Goal: Task Accomplishment & Management: Manage account settings

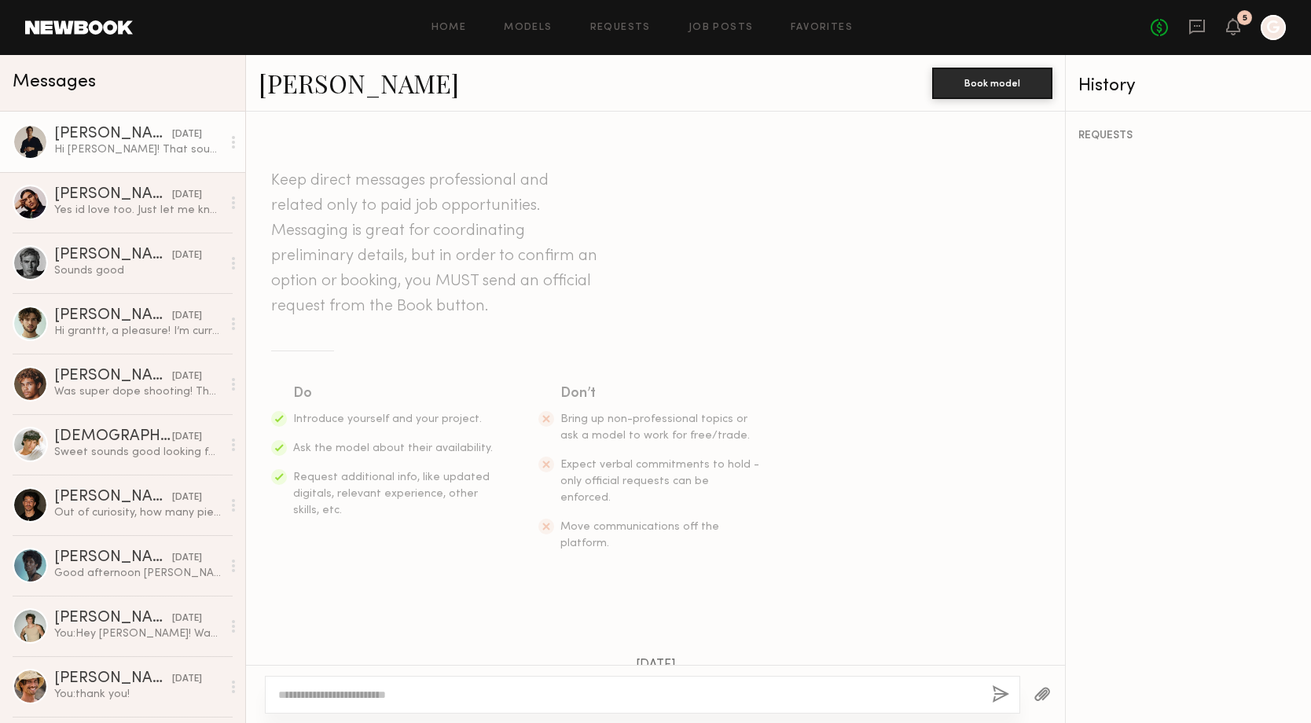
scroll to position [350, 0]
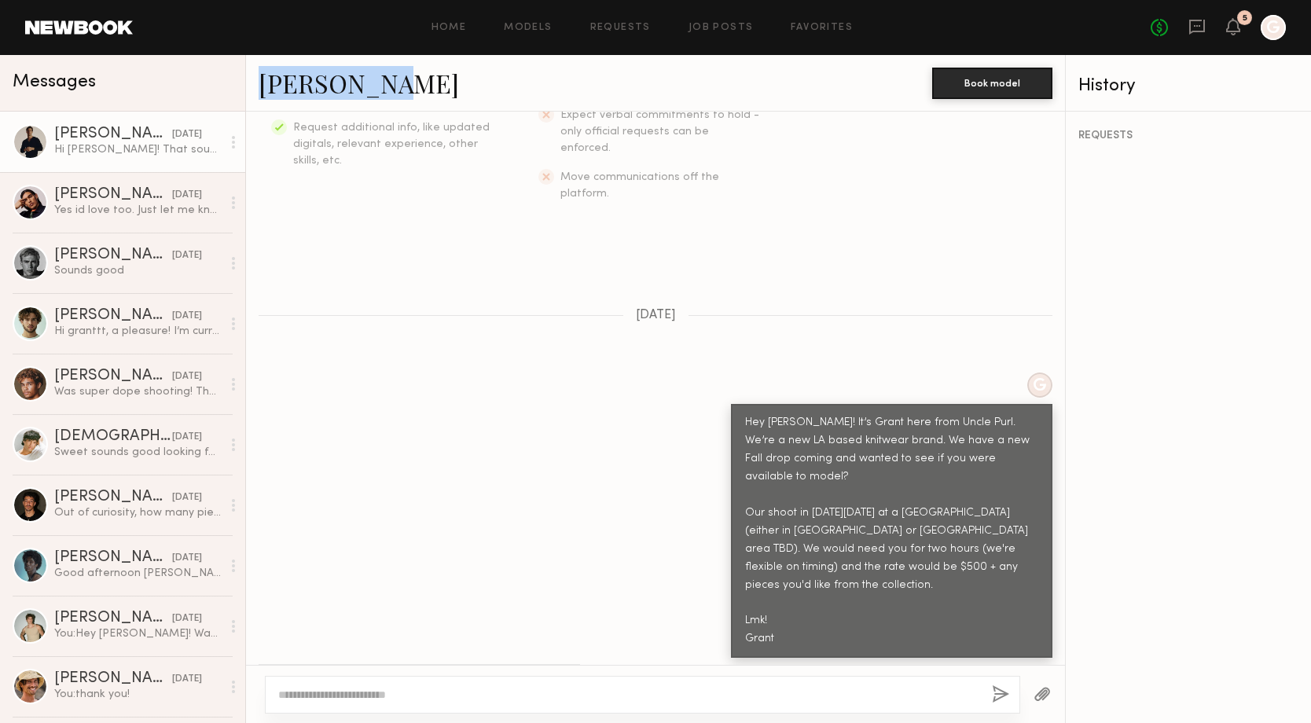
drag, startPoint x: 323, startPoint y: 80, endPoint x: 655, endPoint y: 2, distance: 341.6
click at [0, 0] on nb-messenger-layout "Home Models Requests Job Posts Favorites Sign Out No fees up to $5,000 5 G Mess…" at bounding box center [655, 361] width 1311 height 723
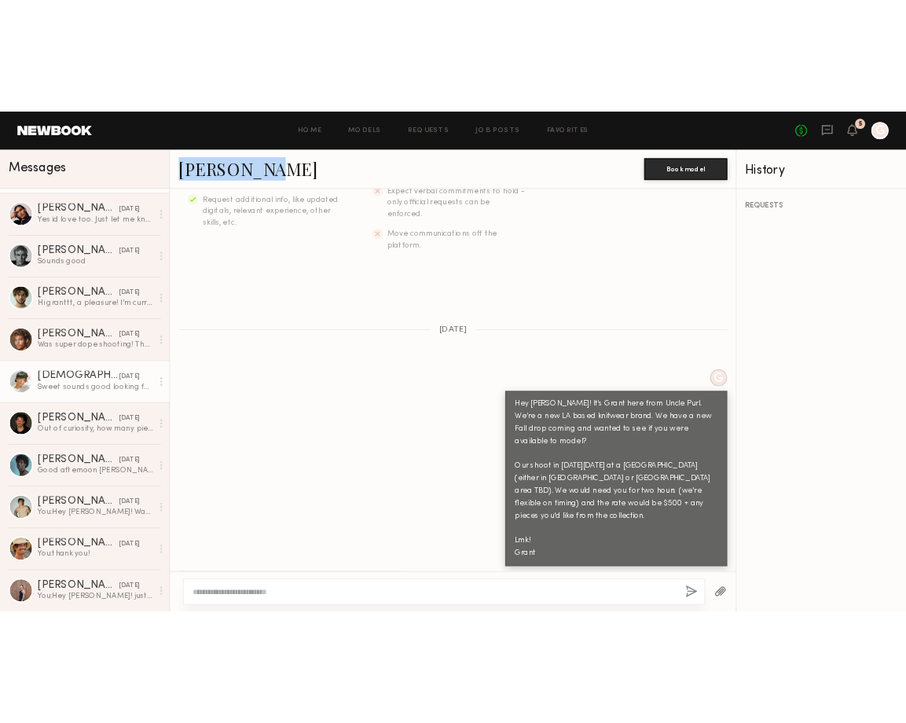
scroll to position [0, 0]
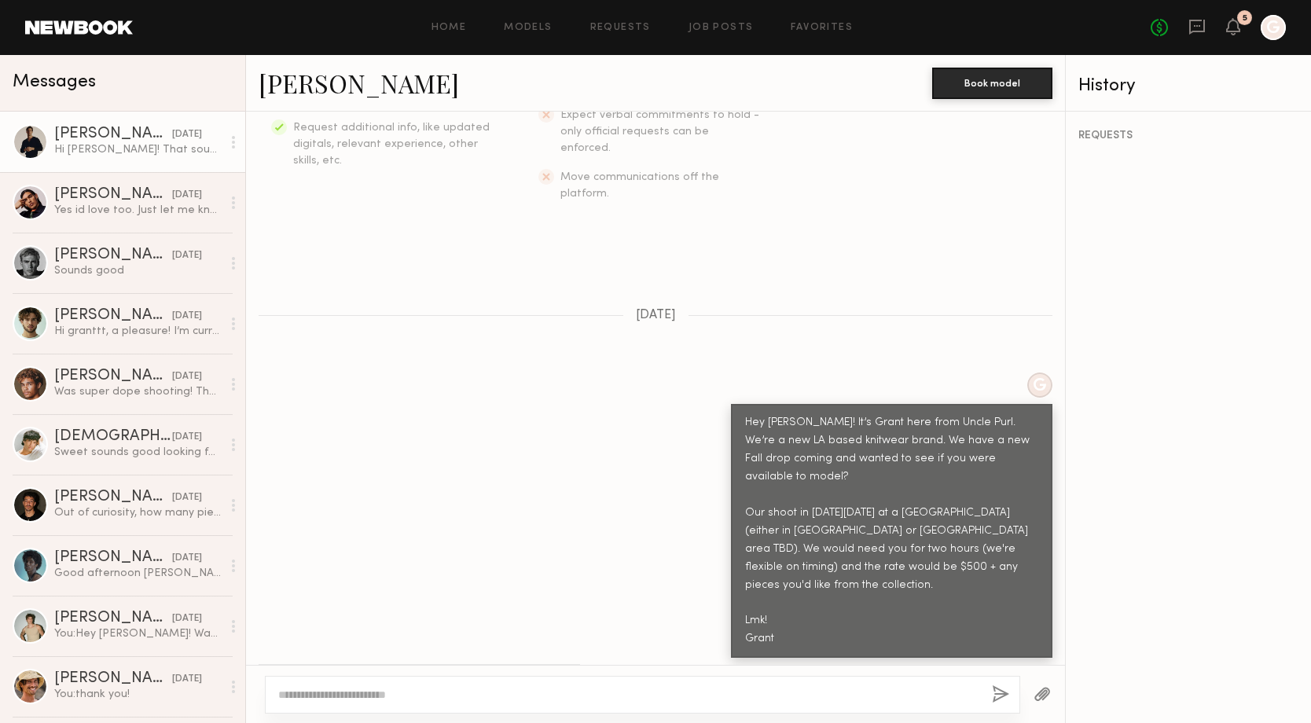
click at [583, 681] on div at bounding box center [642, 695] width 755 height 38
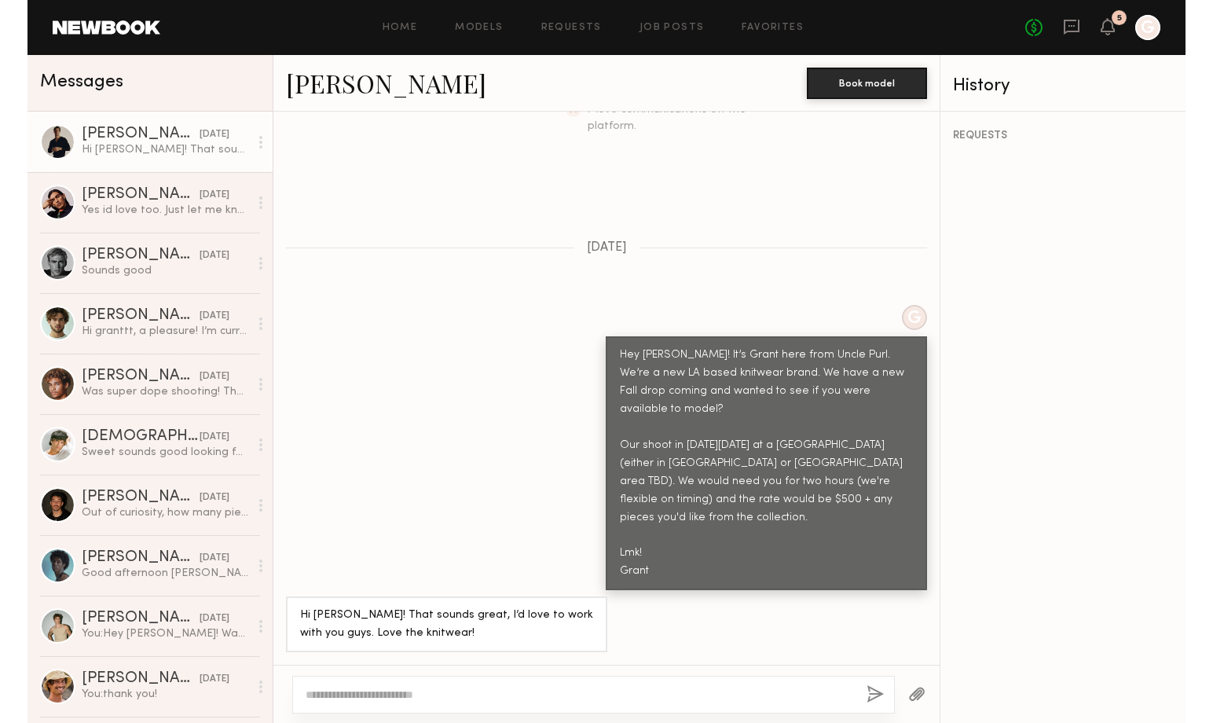
scroll to position [350, 0]
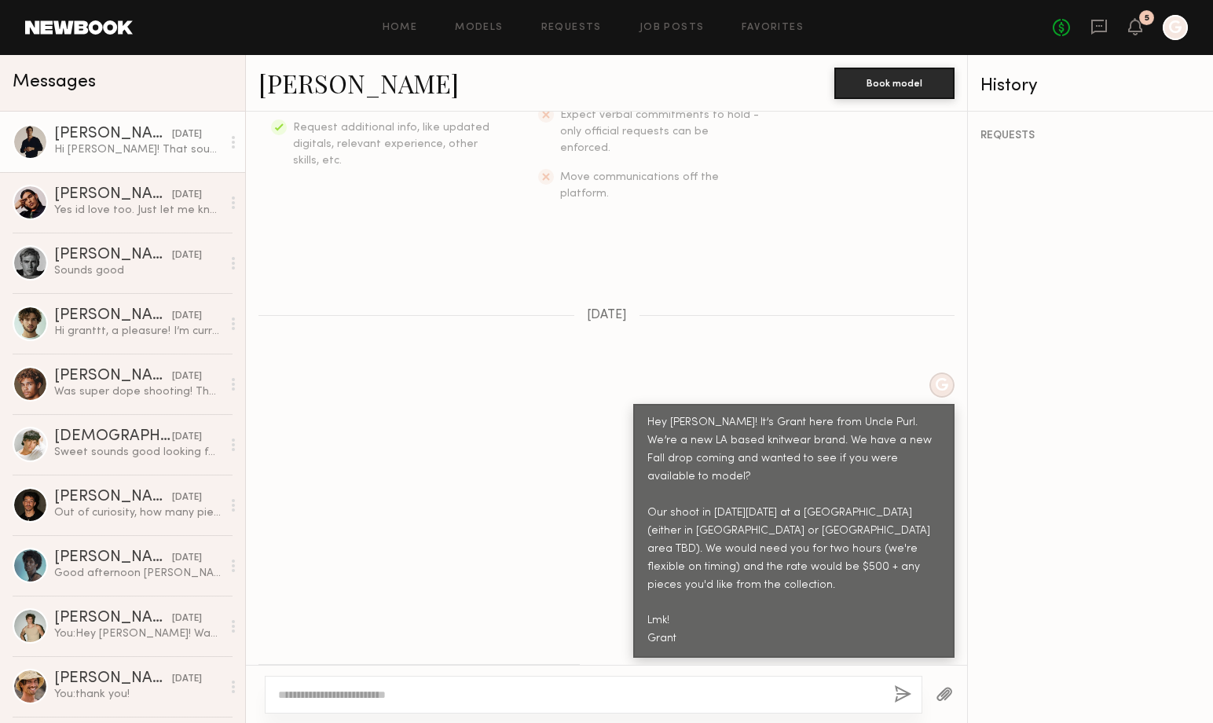
click at [402, 681] on div at bounding box center [594, 695] width 658 height 38
click at [421, 690] on textarea at bounding box center [580, 695] width 604 height 16
click at [523, 681] on div "**********" at bounding box center [594, 695] width 658 height 38
click at [523, 695] on textarea "**********" at bounding box center [580, 695] width 604 height 16
paste textarea "**********"
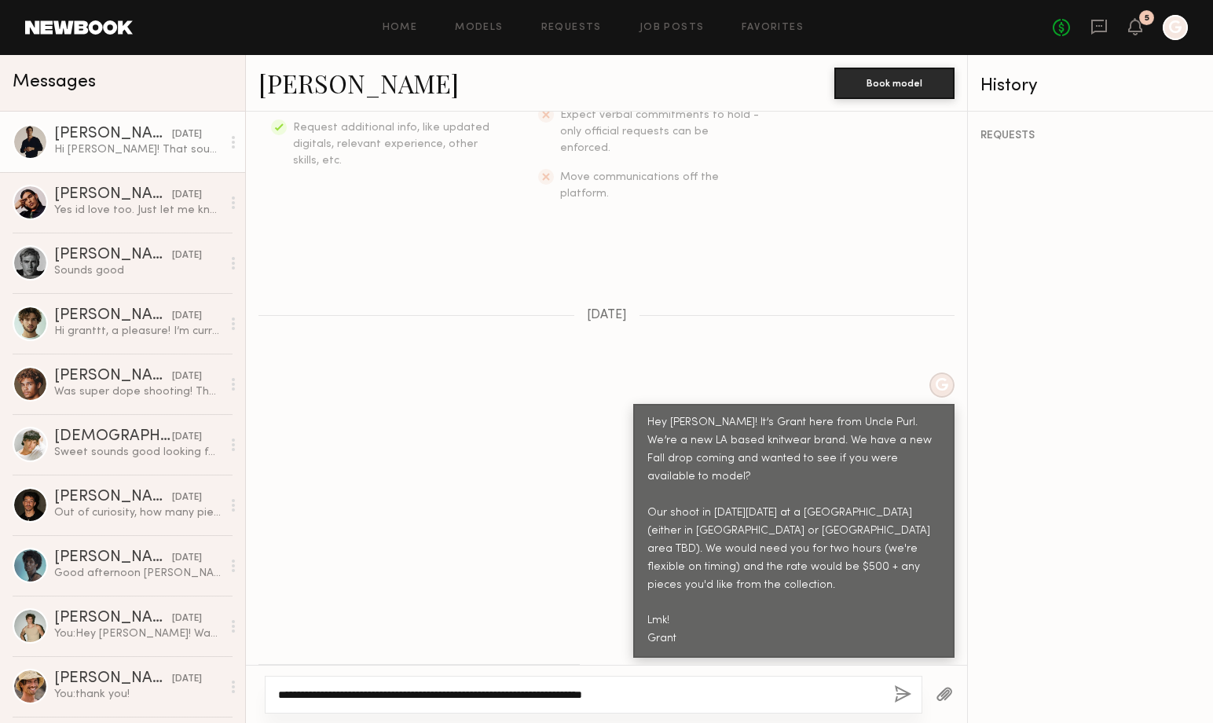
click at [475, 694] on textarea "**********" at bounding box center [580, 695] width 604 height 16
click at [705, 692] on textarea "**********" at bounding box center [580, 695] width 604 height 16
click at [461, 695] on textarea "**********" at bounding box center [580, 695] width 604 height 16
click at [708, 679] on div "**********" at bounding box center [594, 695] width 658 height 38
click at [726, 696] on textarea "**********" at bounding box center [580, 695] width 604 height 16
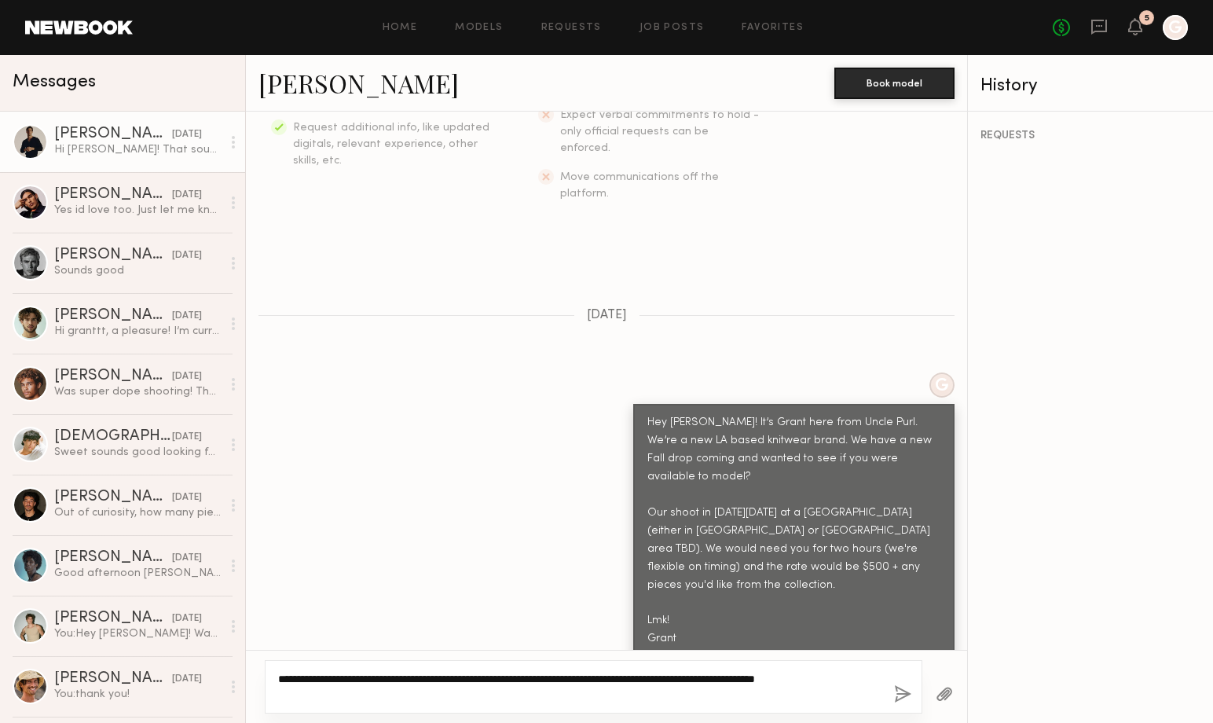
click at [703, 677] on textarea "**********" at bounding box center [580, 686] width 604 height 31
click at [792, 682] on textarea "**********" at bounding box center [580, 686] width 604 height 31
click at [749, 696] on textarea "**********" at bounding box center [580, 686] width 604 height 31
type textarea "**********"
click at [902, 692] on button "button" at bounding box center [902, 695] width 17 height 20
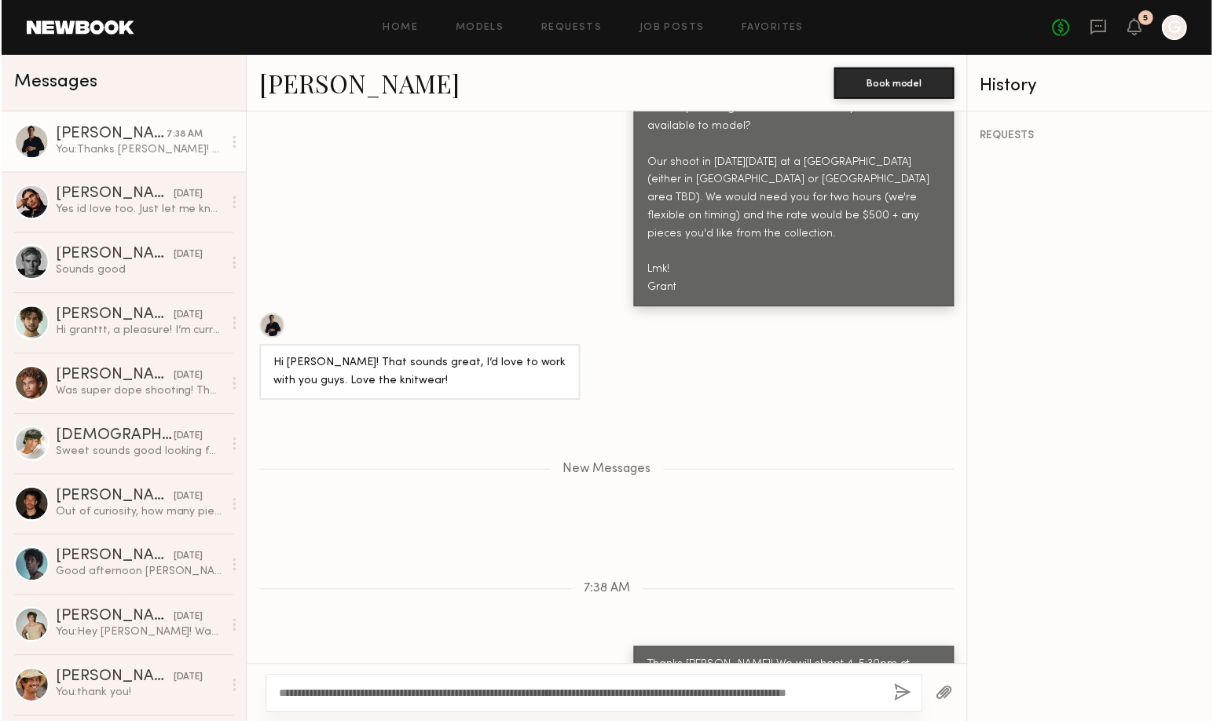
scroll to position [702, 0]
click at [876, 427] on div "New Messages" at bounding box center [606, 465] width 721 height 120
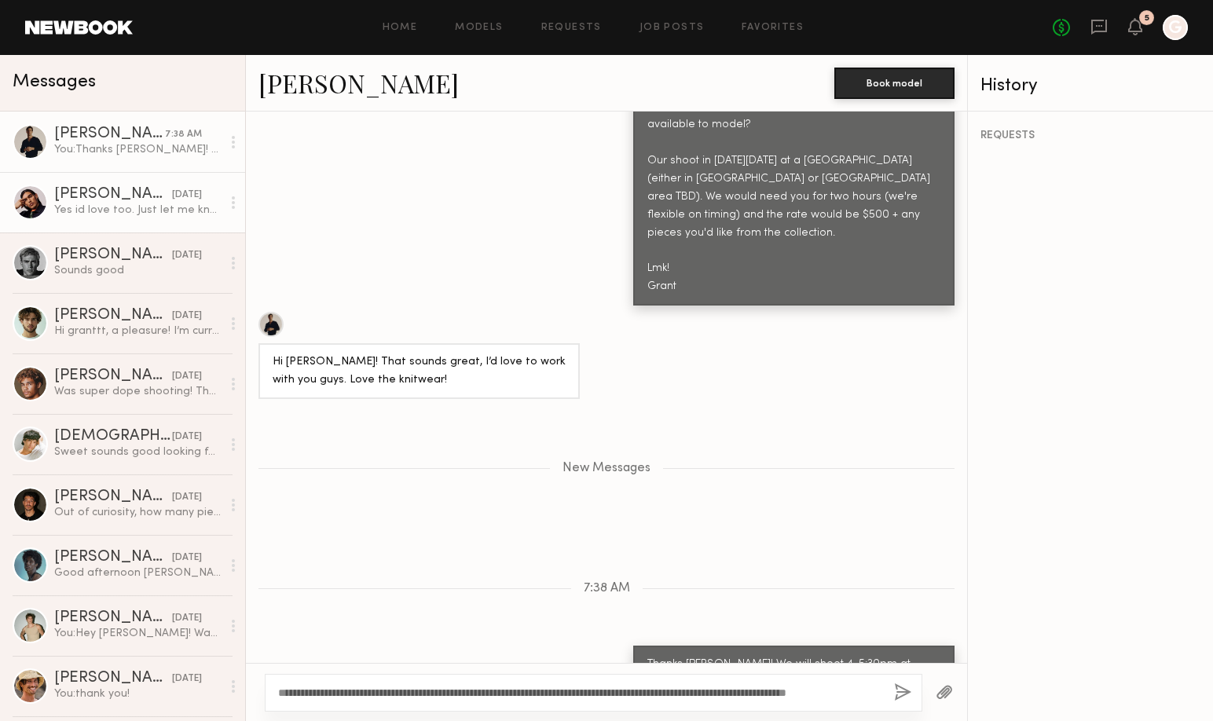
click at [116, 198] on div "Fabian A." at bounding box center [113, 195] width 118 height 16
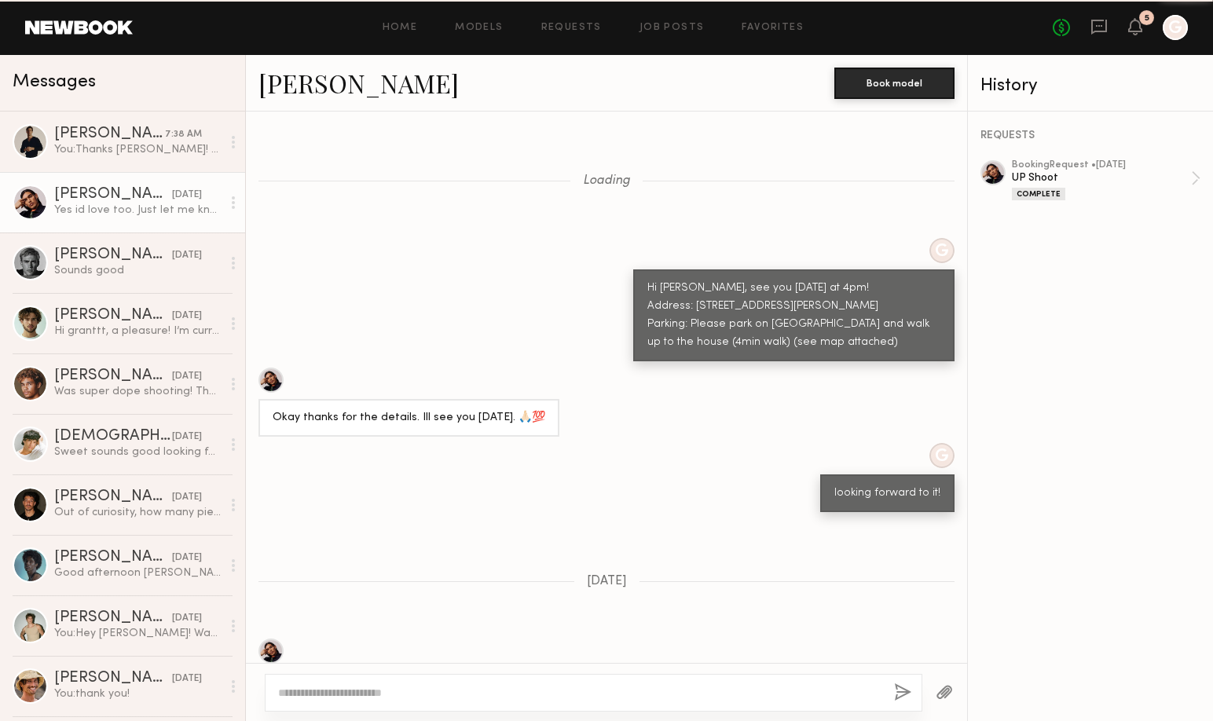
scroll to position [668, 0]
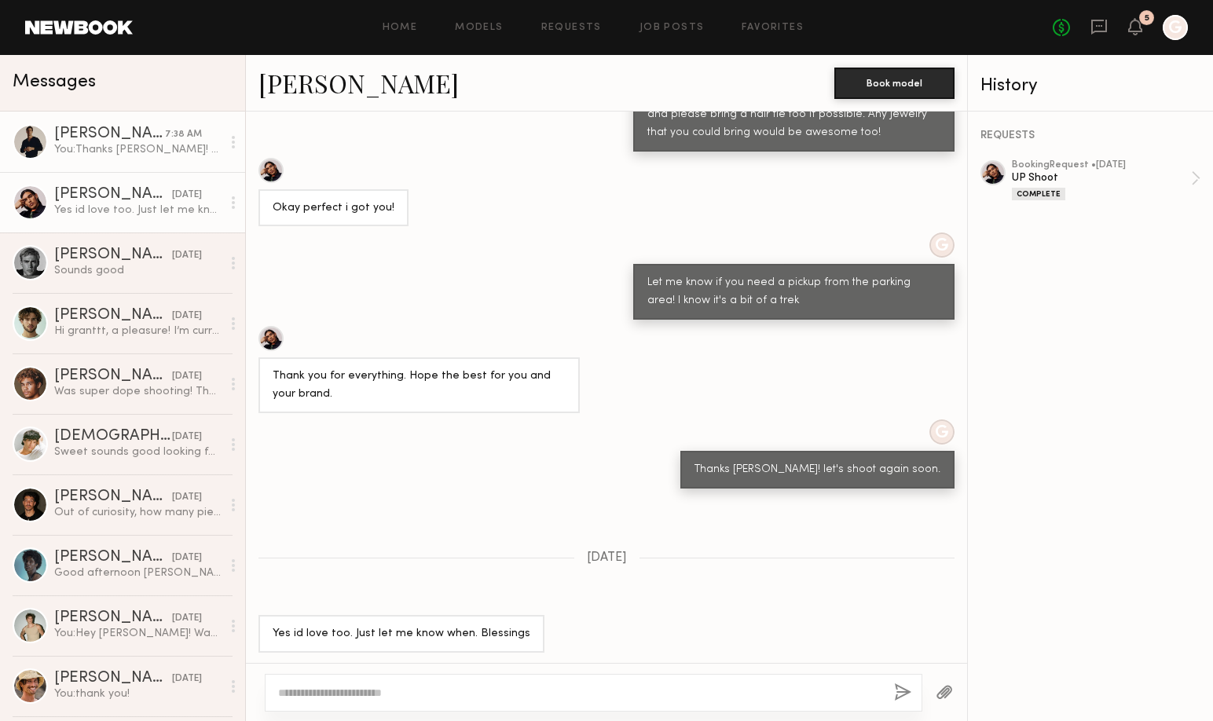
click at [160, 157] on link "Charlie M. 7:38 AM You: Thanks Charlie! We will shoot 4-5:30pm at 1710 KINGS WA…" at bounding box center [122, 142] width 245 height 61
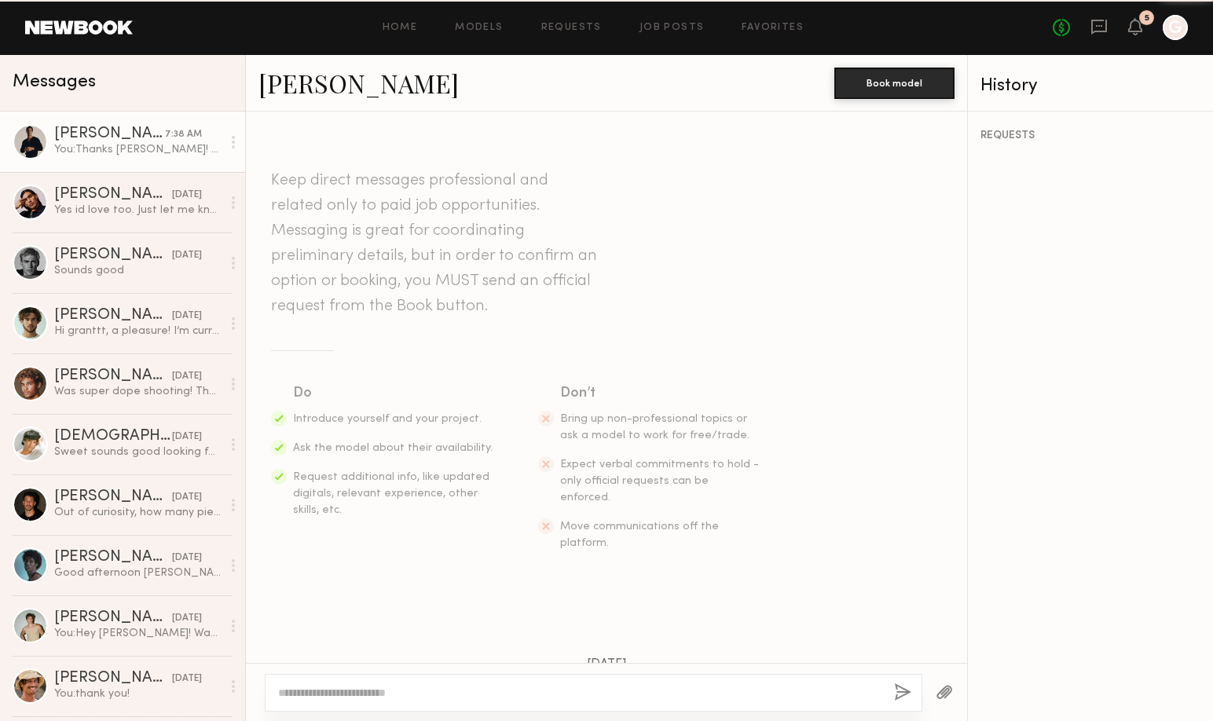
scroll to position [582, 0]
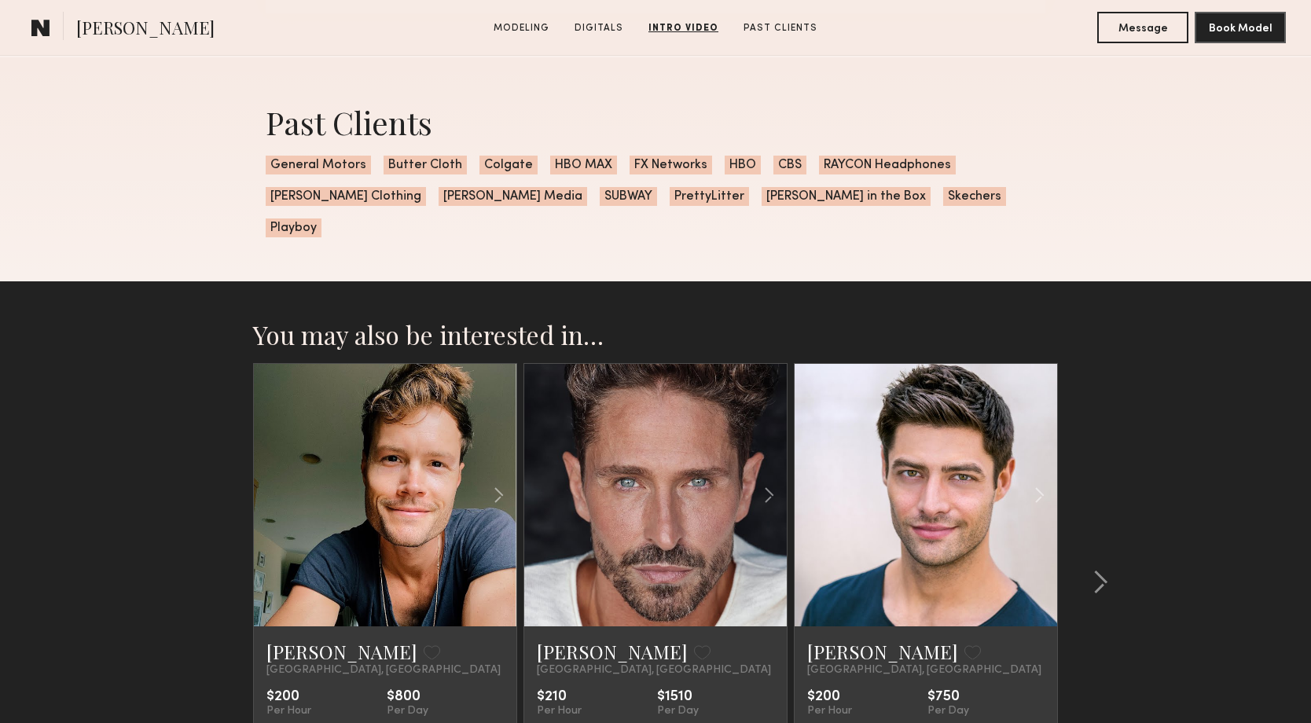
scroll to position [2939, 0]
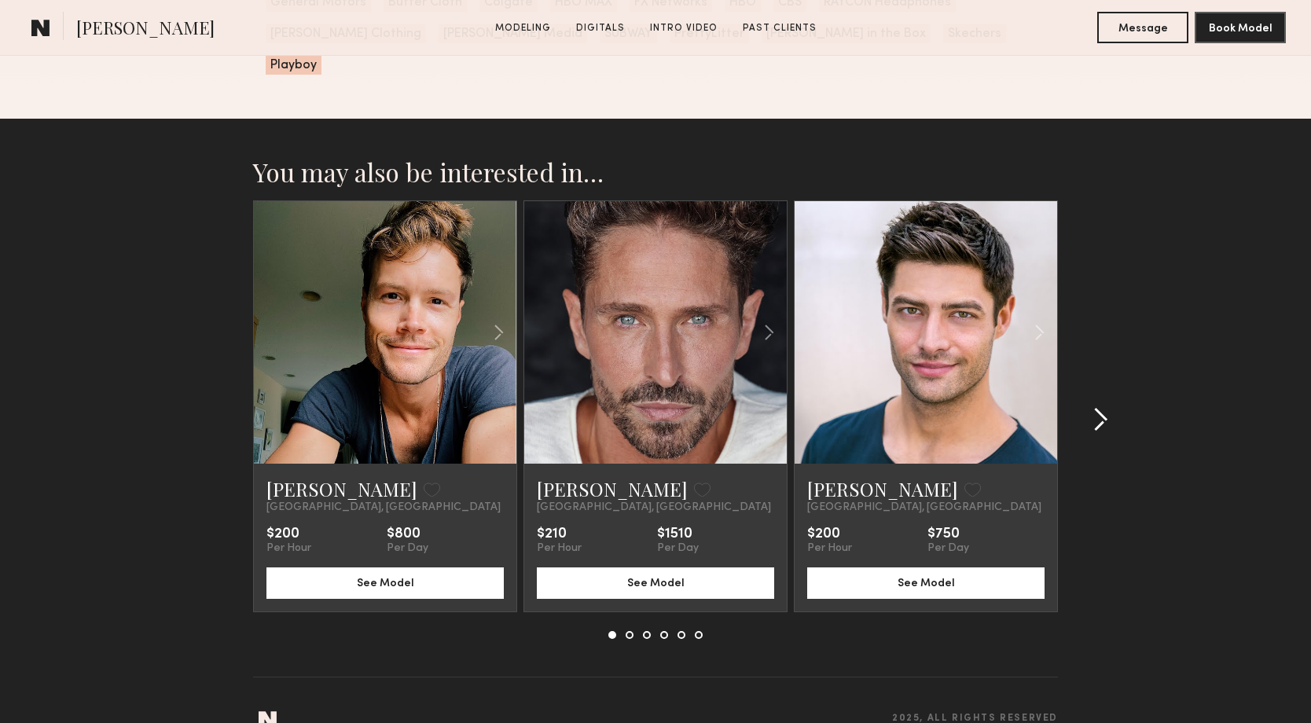
click at [1100, 407] on common-icon at bounding box center [1100, 419] width 16 height 25
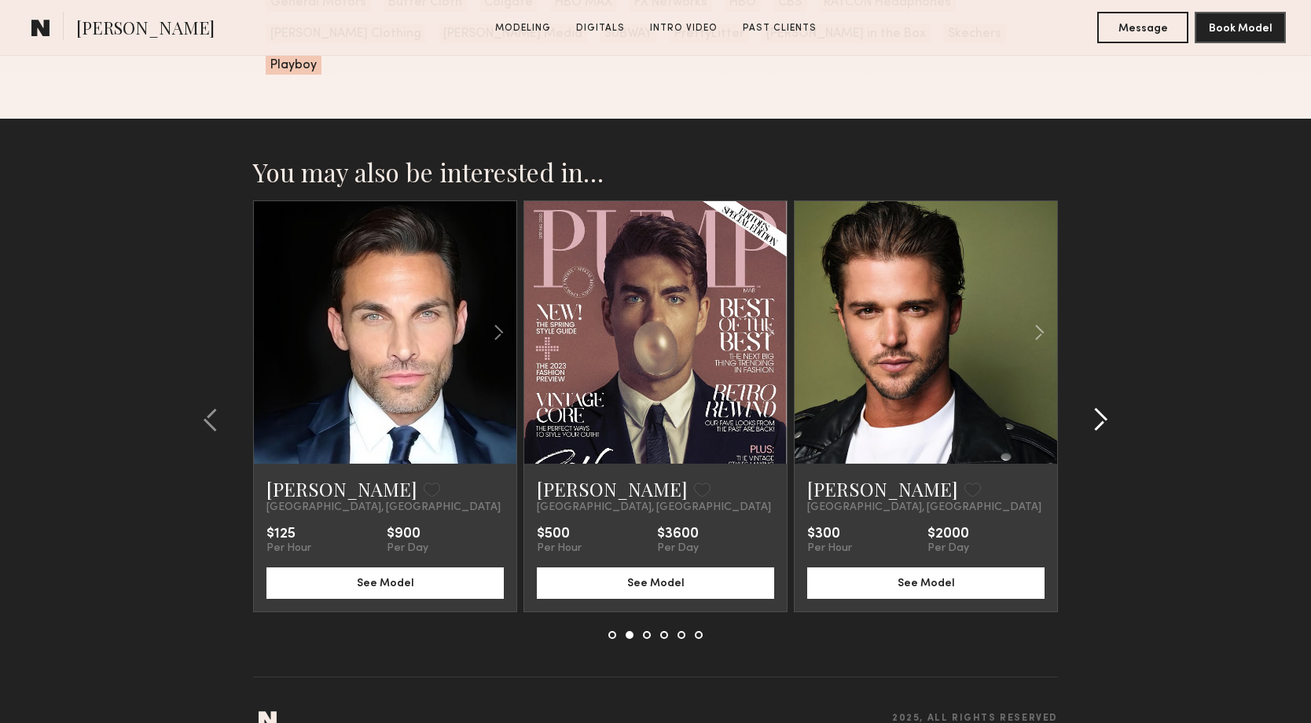
click at [1100, 407] on common-icon at bounding box center [1100, 419] width 16 height 25
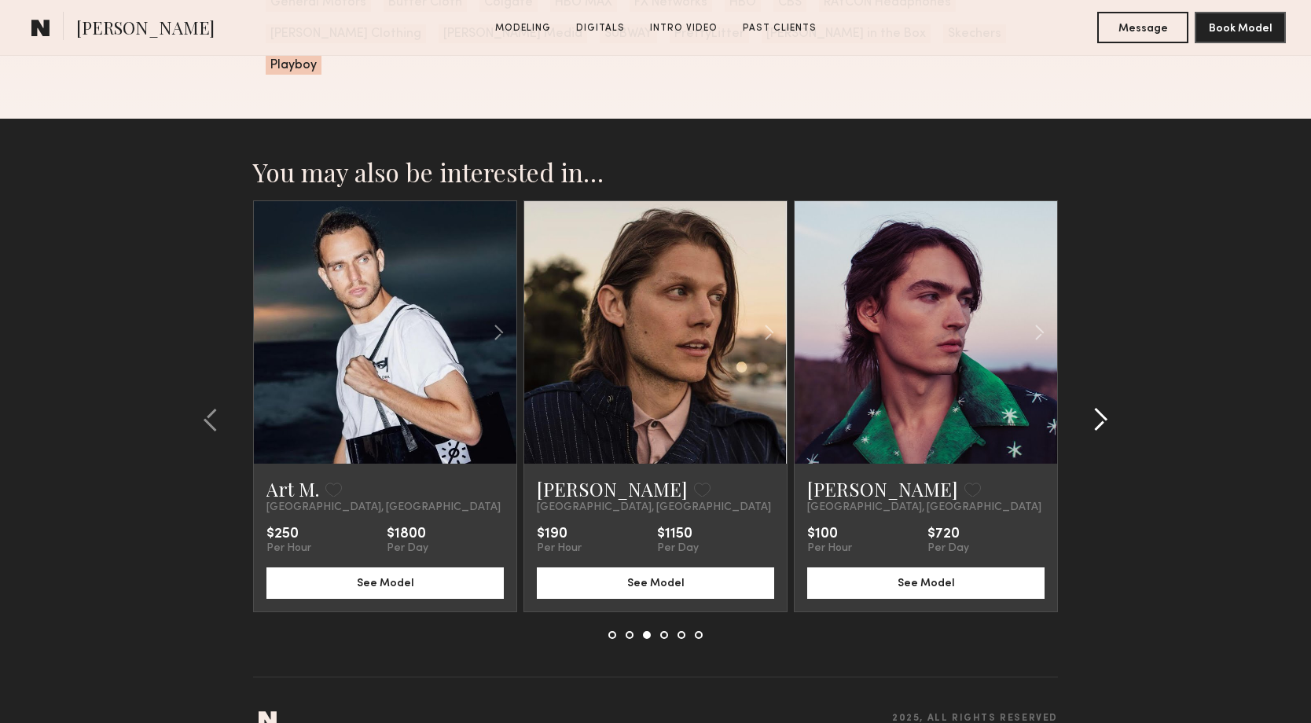
click at [1100, 407] on common-icon at bounding box center [1100, 419] width 16 height 25
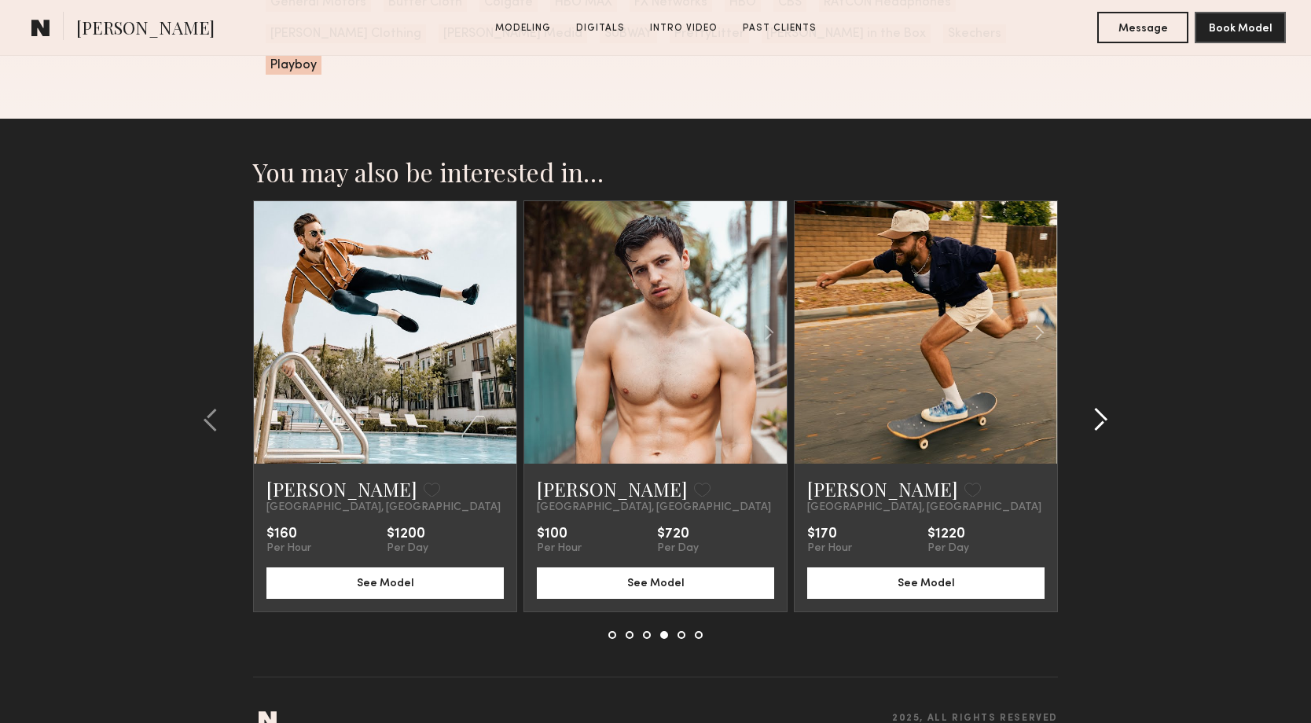
click at [1100, 407] on common-icon at bounding box center [1100, 419] width 16 height 25
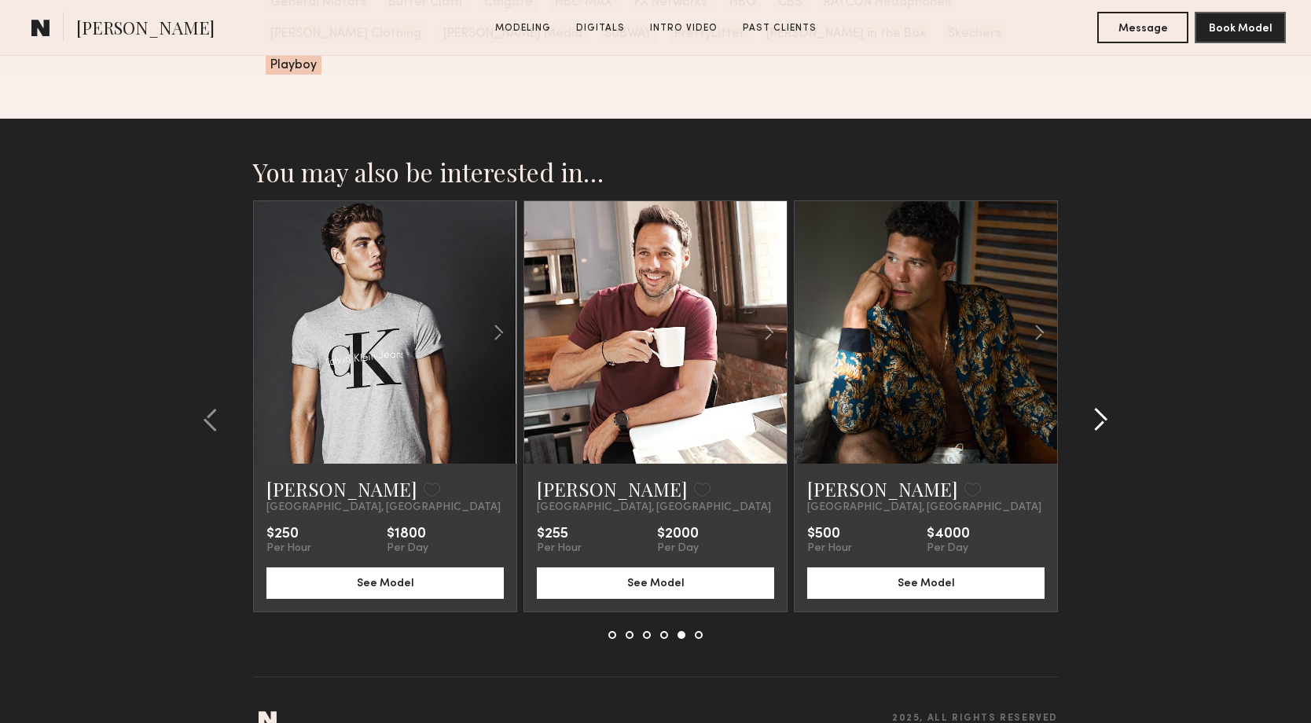
click at [1100, 407] on common-icon at bounding box center [1100, 419] width 16 height 25
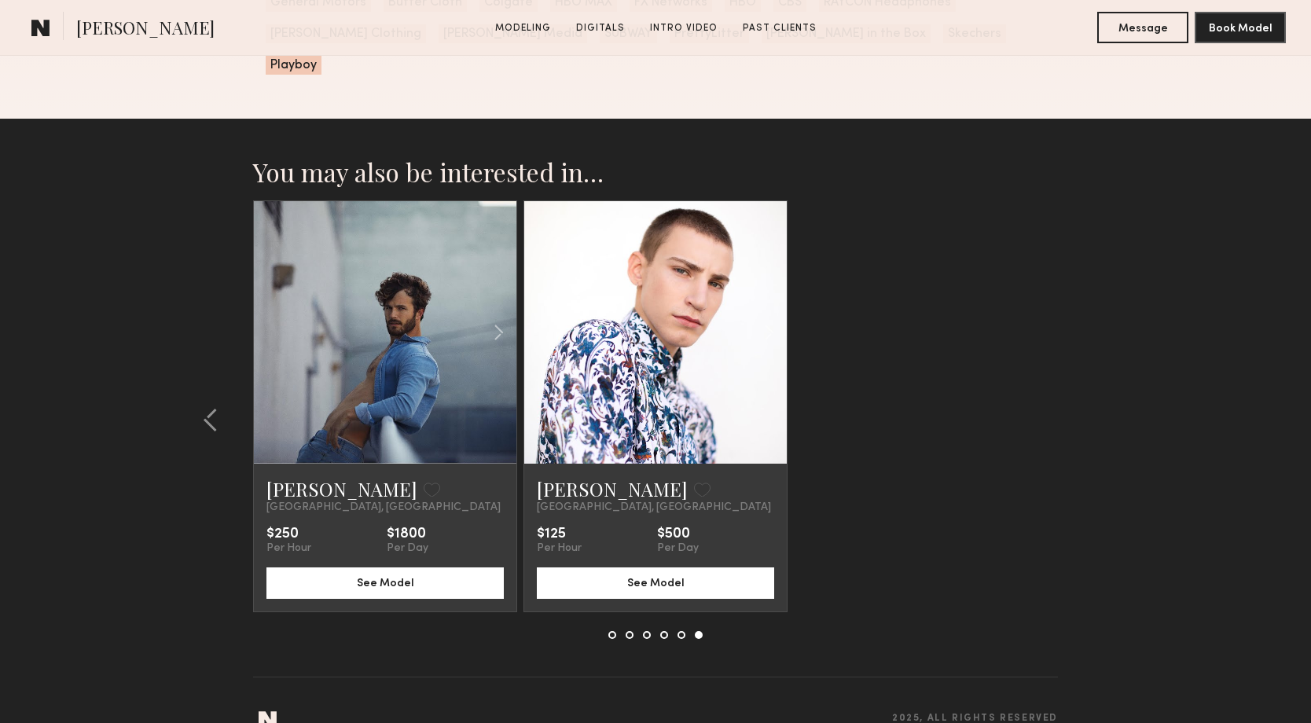
click at [1100, 378] on section "You may also be interested in… [PERSON_NAME] Favorite [GEOGRAPHIC_DATA], [GEOGR…" at bounding box center [655, 437] width 1311 height 636
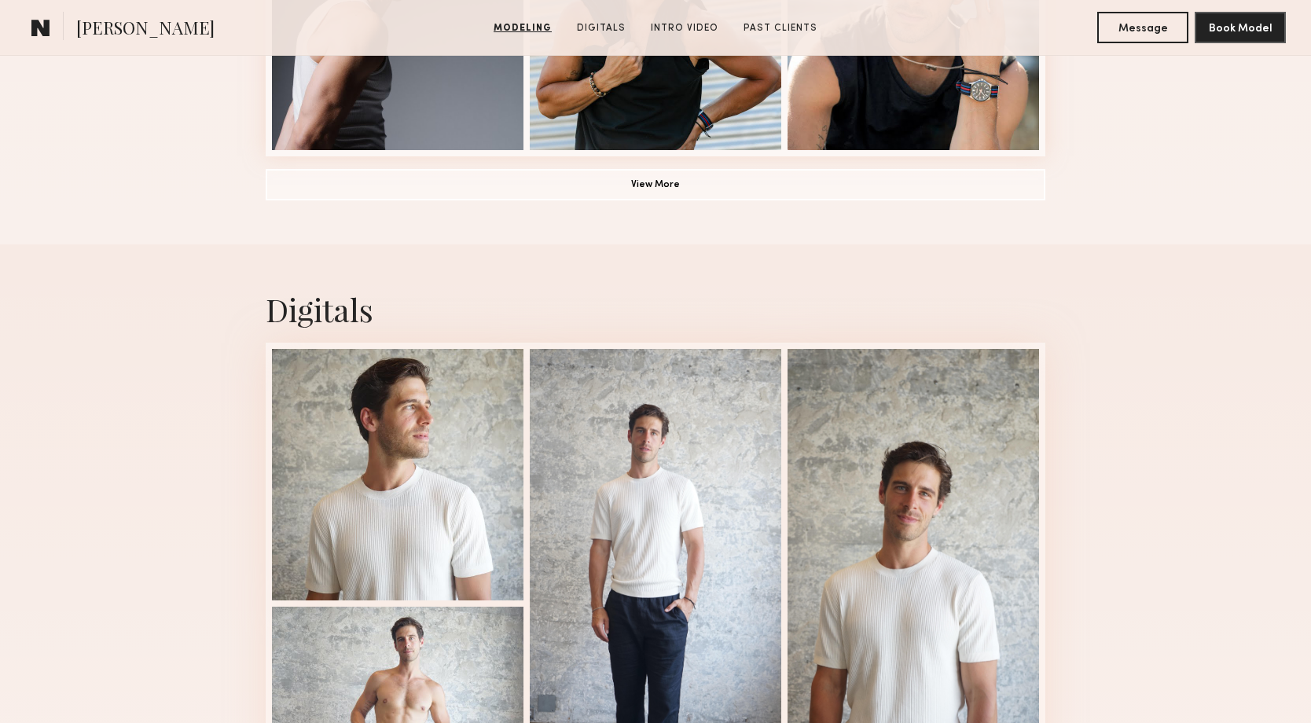
scroll to position [0, 0]
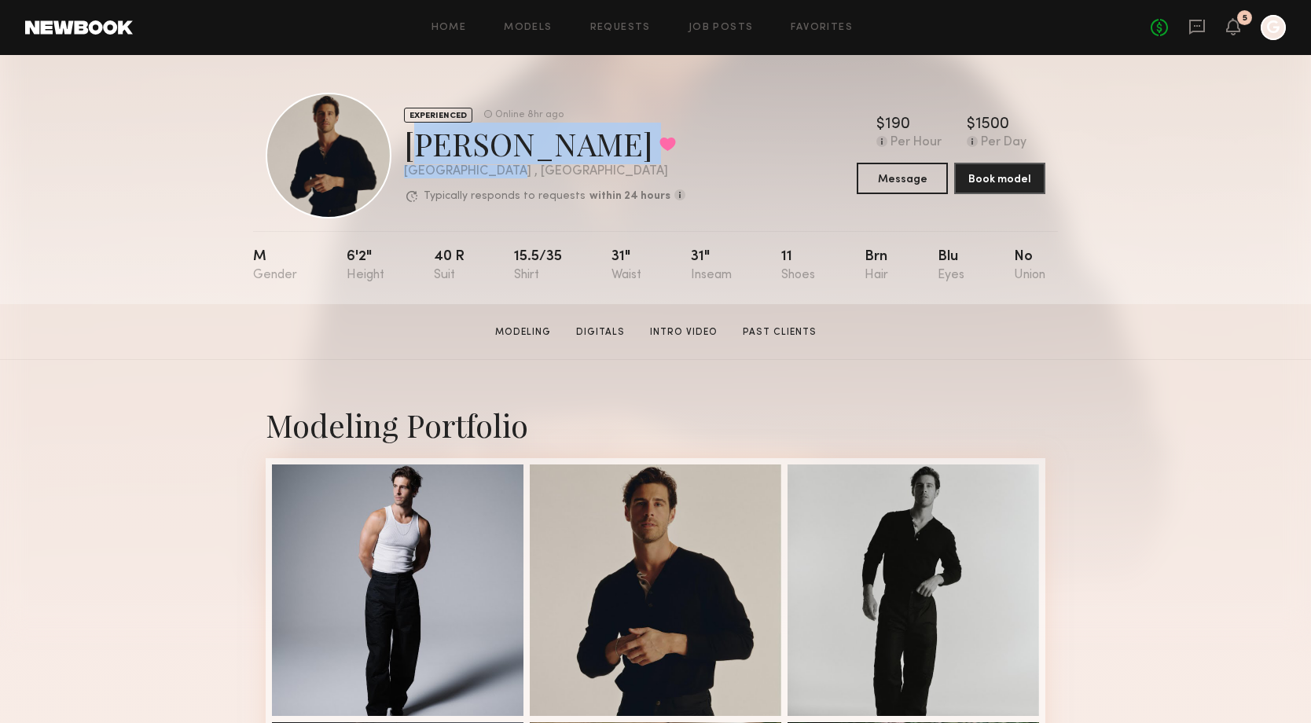
drag, startPoint x: 523, startPoint y: 171, endPoint x: 410, endPoint y: 148, distance: 115.6
click at [410, 148] on div "EXPERIENCED Online 8hr ago [PERSON_NAME] Favorited [GEOGRAPHIC_DATA] , [GEOGRAP…" at bounding box center [544, 155] width 281 height 97
copy div "[PERSON_NAME] Favorited [GEOGRAPHIC_DATA] , [GEOGRAPHIC_DATA]"
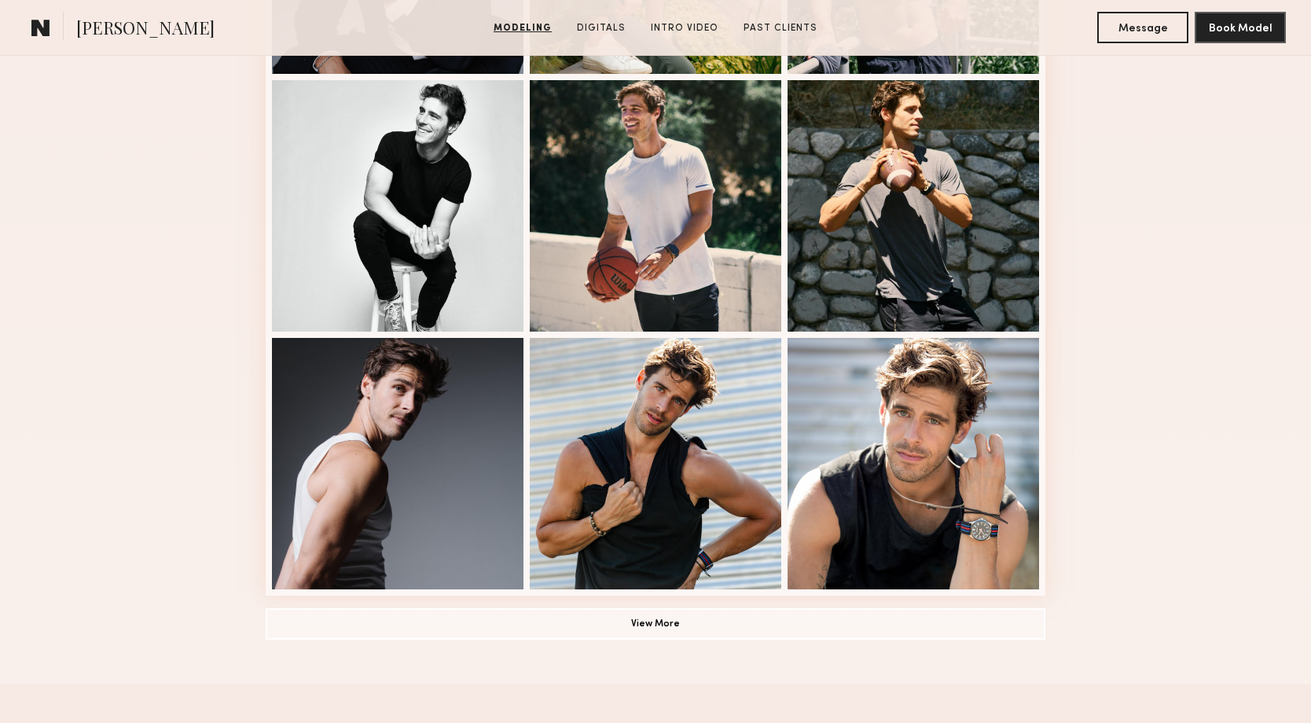
scroll to position [905, 0]
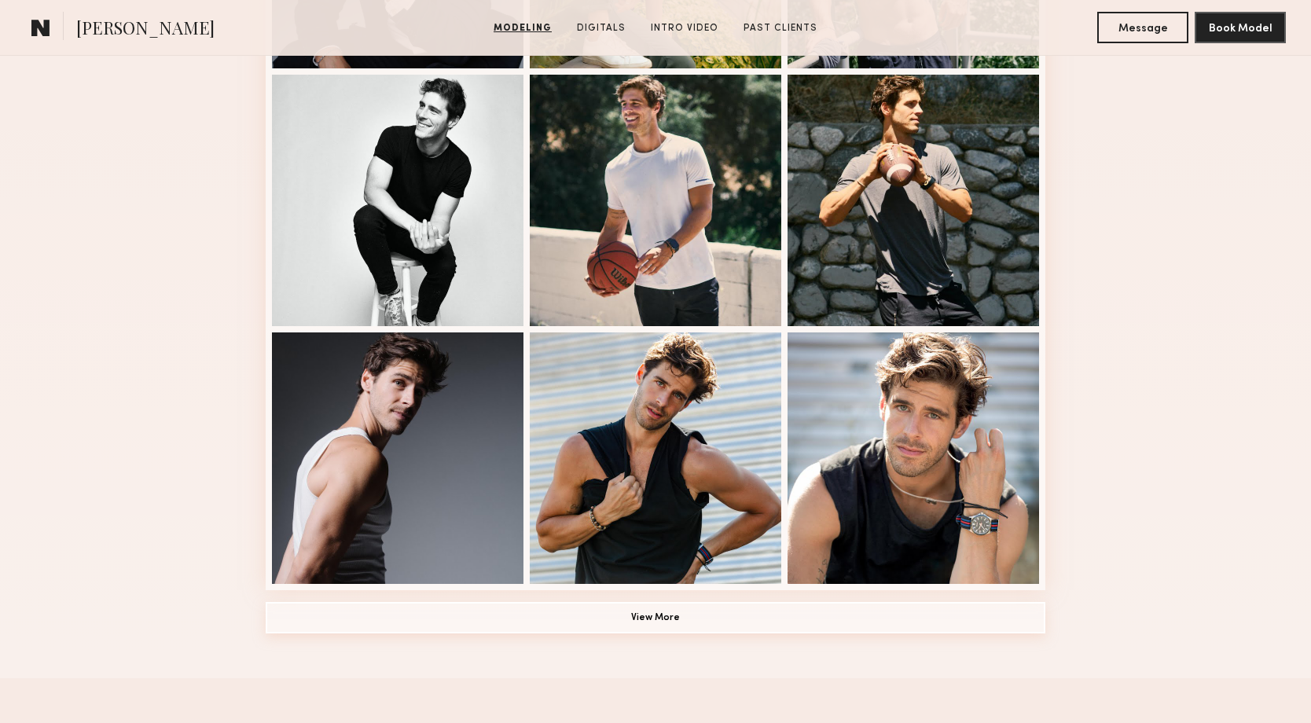
click at [974, 623] on button "View More" at bounding box center [656, 617] width 780 height 31
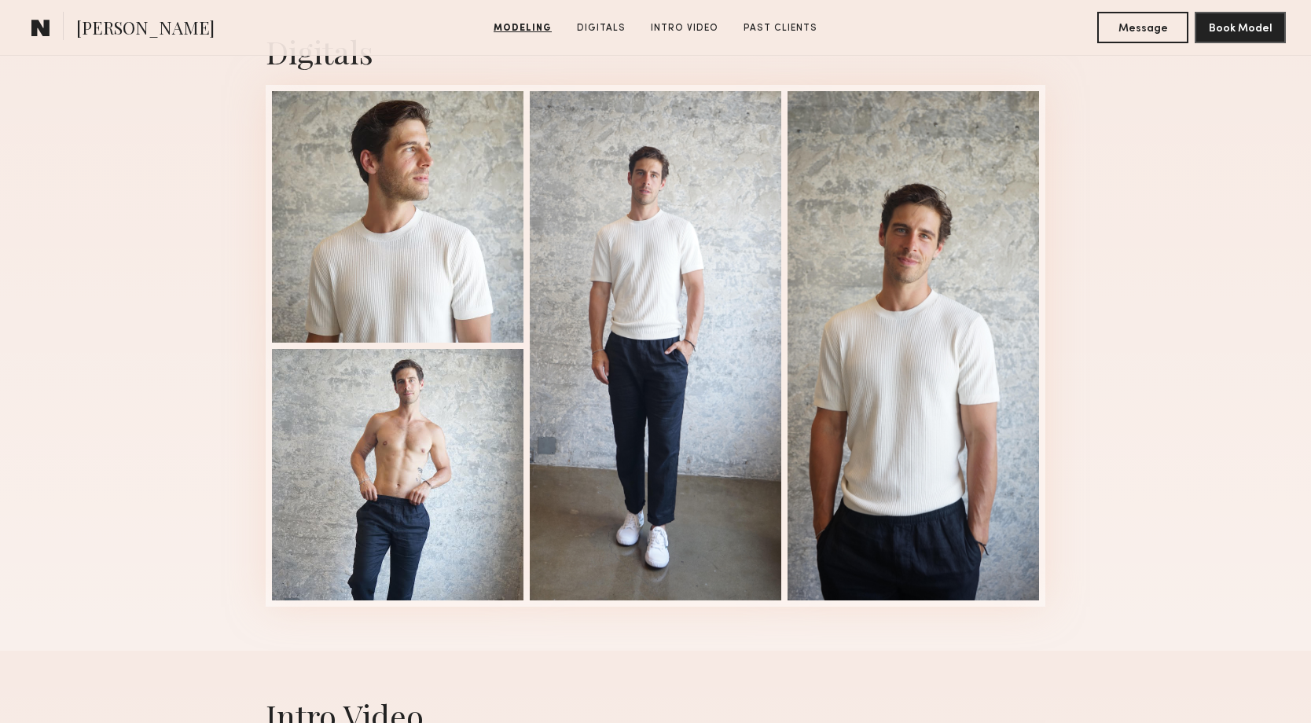
scroll to position [2597, 0]
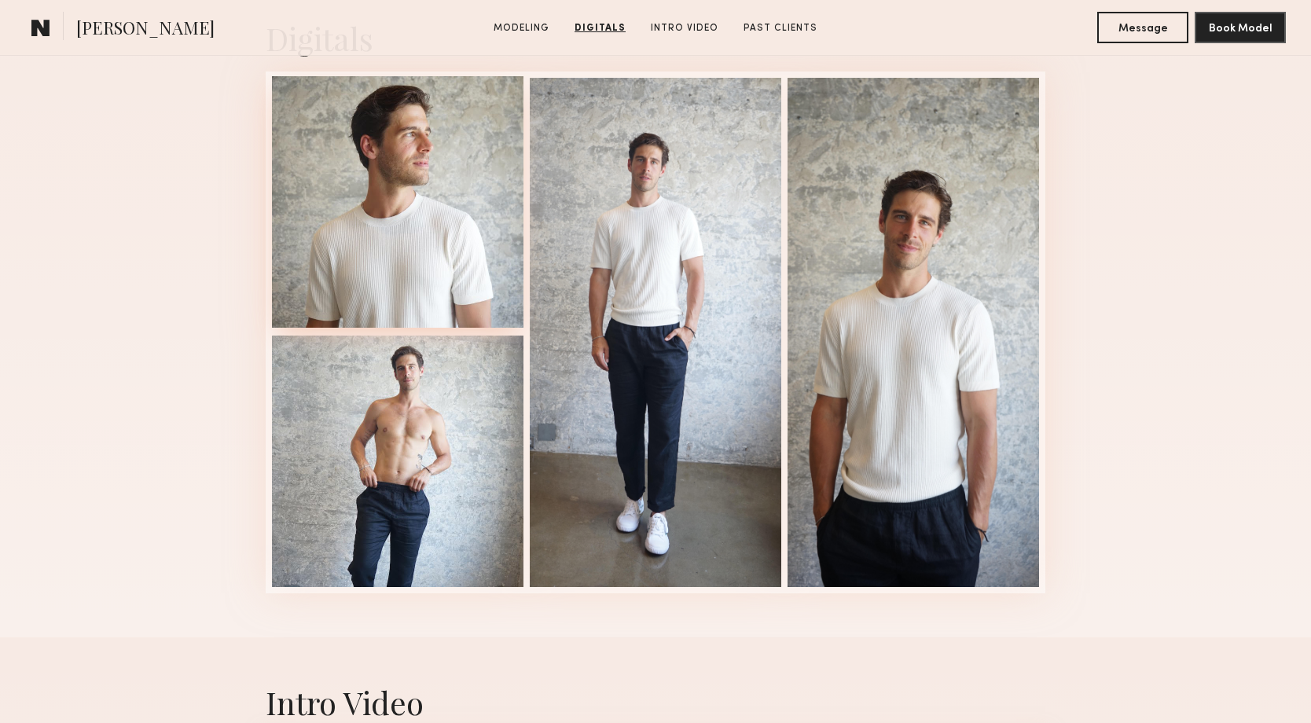
click at [414, 200] on div at bounding box center [397, 201] width 251 height 251
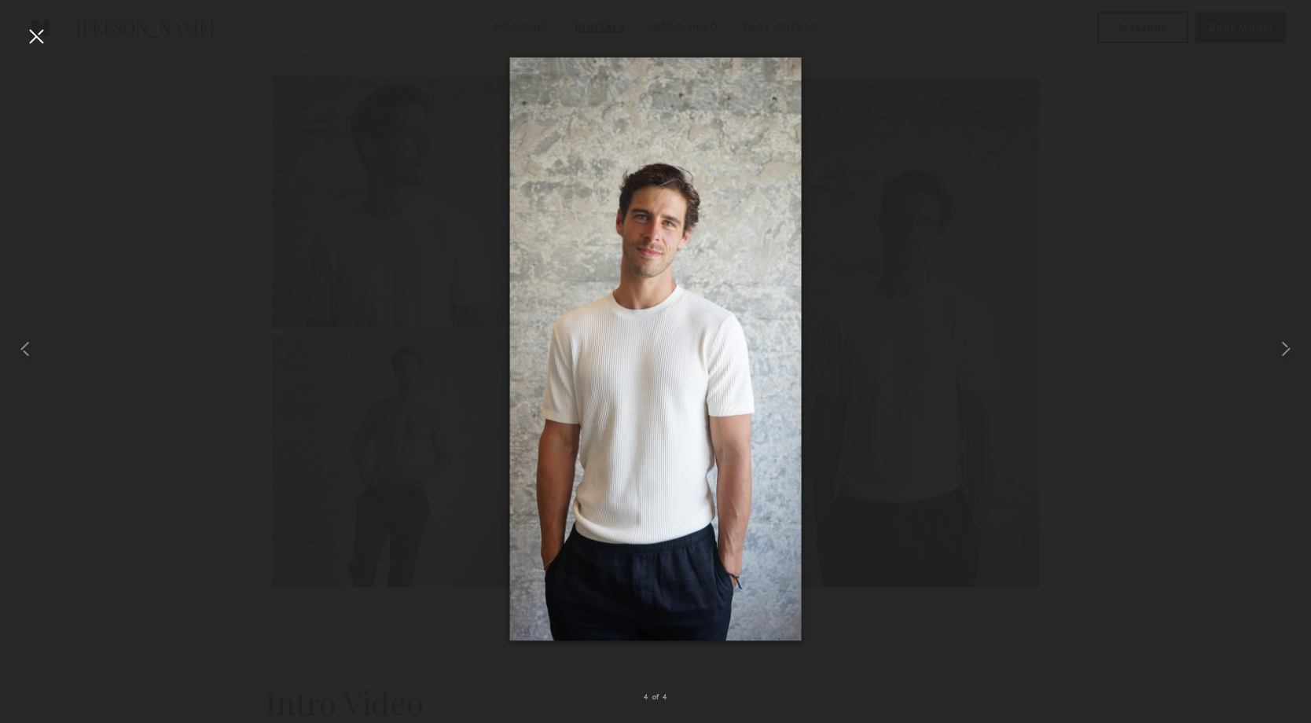
click at [414, 200] on div at bounding box center [655, 349] width 1311 height 648
click at [299, 251] on div at bounding box center [655, 349] width 1311 height 648
click at [35, 21] on nb-gallery-light "4 of 4" at bounding box center [655, 361] width 1311 height 723
click at [37, 26] on div at bounding box center [36, 36] width 25 height 25
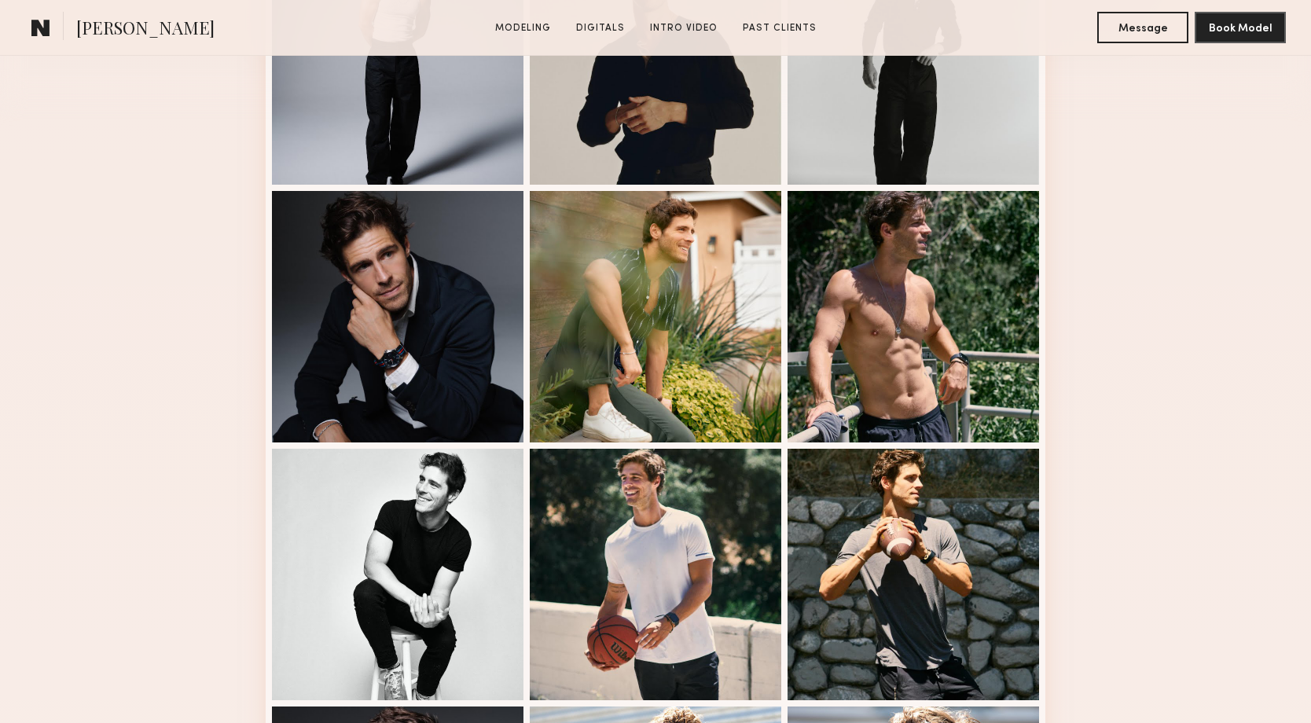
scroll to position [0, 0]
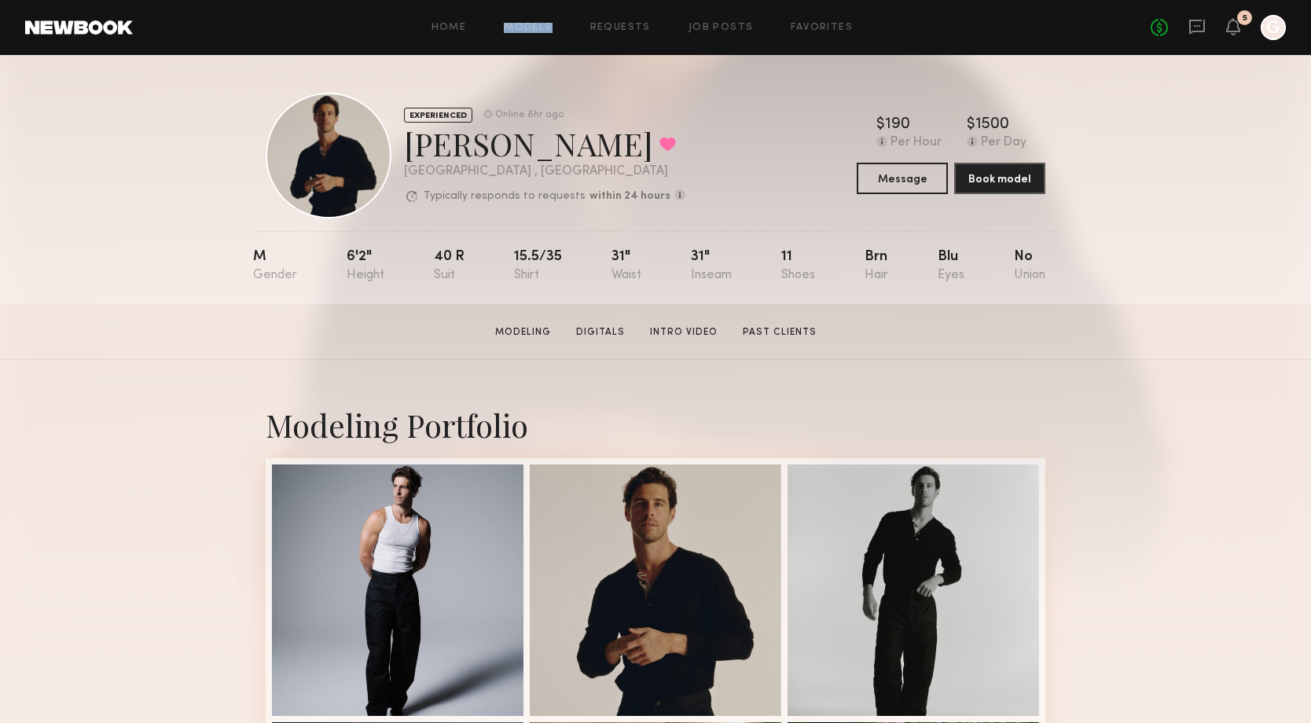
drag, startPoint x: 534, startPoint y: 27, endPoint x: 565, endPoint y: 105, distance: 84.6
click at [566, 105] on section "Home Models Requests Job Posts Favorites Sign Out No fees up to $5,000 5 G EXPE…" at bounding box center [655, 152] width 1311 height 304
drag, startPoint x: 517, startPoint y: 28, endPoint x: 552, endPoint y: 7, distance: 40.8
click at [0, 0] on header "Home Models Requests Job Posts Favorites Sign Out No fees up to $5,000 5 G" at bounding box center [655, 27] width 1311 height 55
click at [688, 186] on div "EXPERIENCED Online 8hr ago Charlie M. Favorited Los Angeles , CA Typically resp…" at bounding box center [656, 156] width 780 height 126
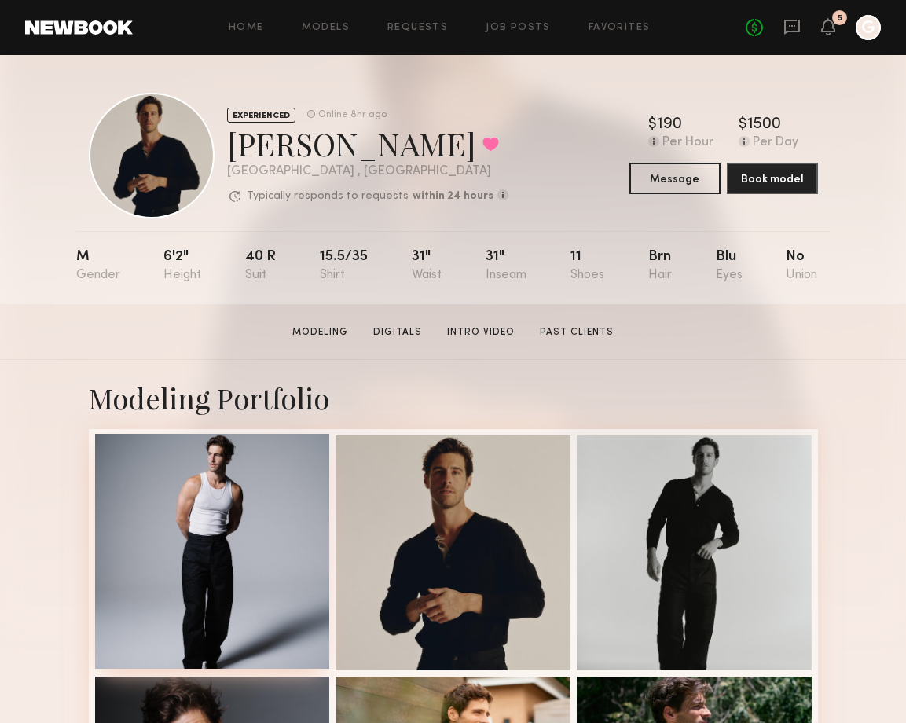
click at [205, 553] on div at bounding box center [212, 551] width 235 height 235
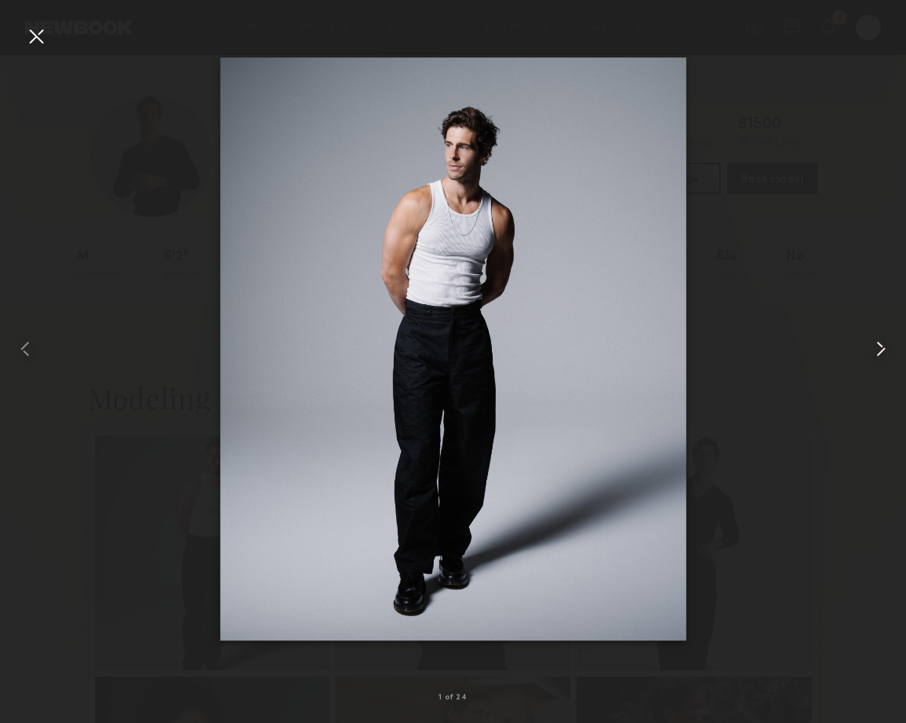
click at [877, 346] on common-icon at bounding box center [880, 348] width 25 height 25
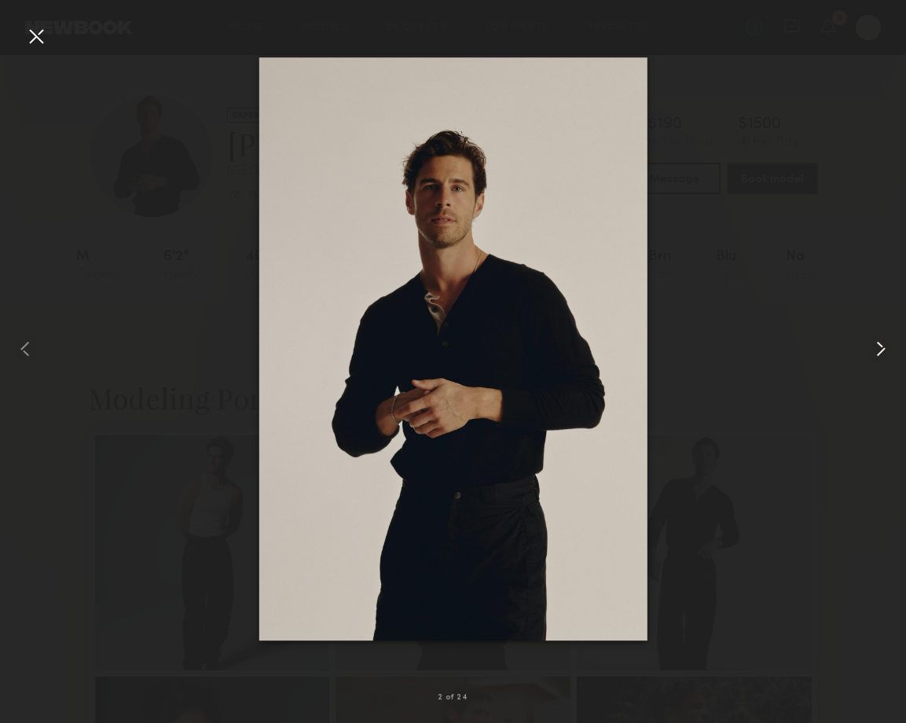
click at [877, 346] on common-icon at bounding box center [880, 348] width 25 height 25
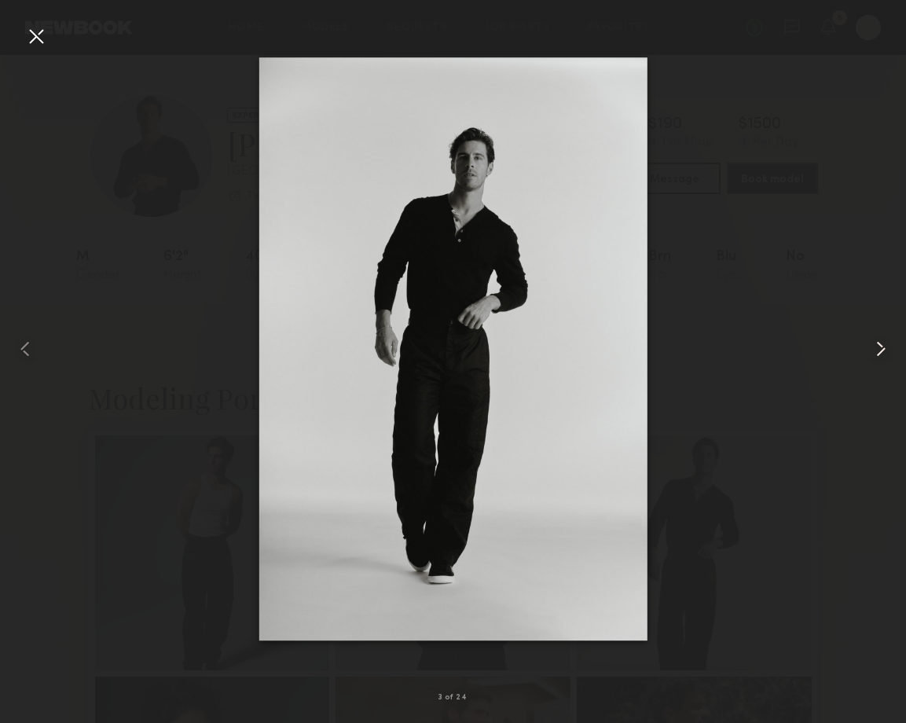
click at [877, 346] on common-icon at bounding box center [880, 348] width 25 height 25
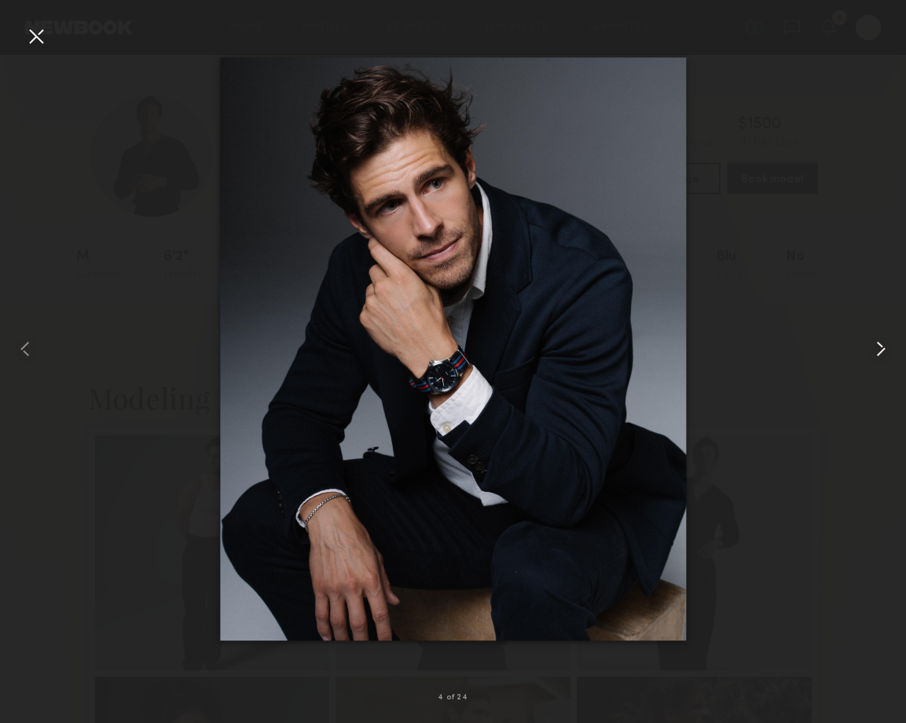
click at [877, 346] on common-icon at bounding box center [880, 348] width 25 height 25
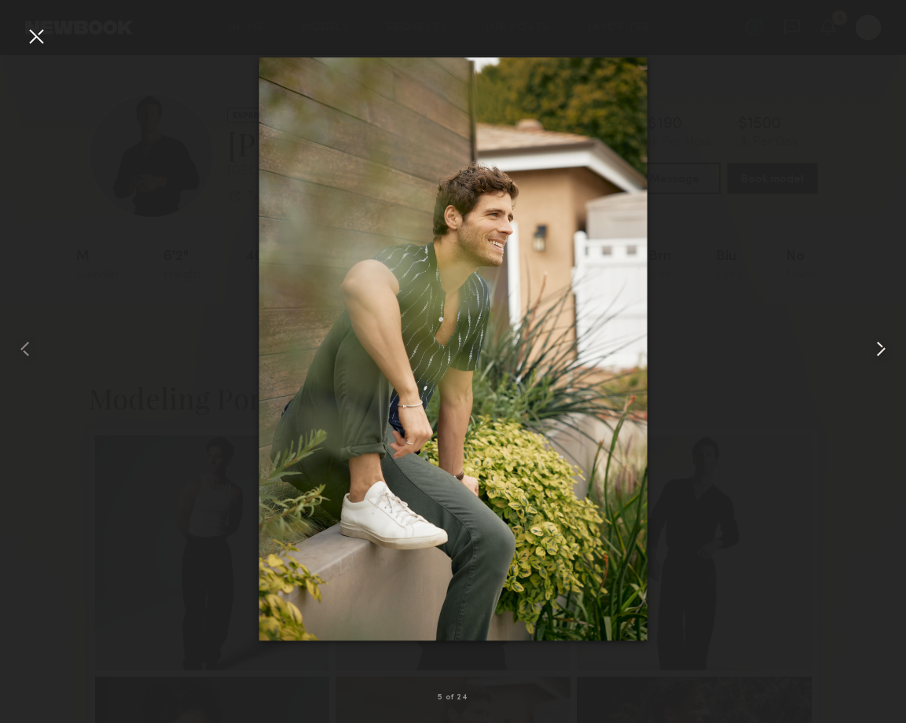
click at [877, 346] on common-icon at bounding box center [880, 348] width 25 height 25
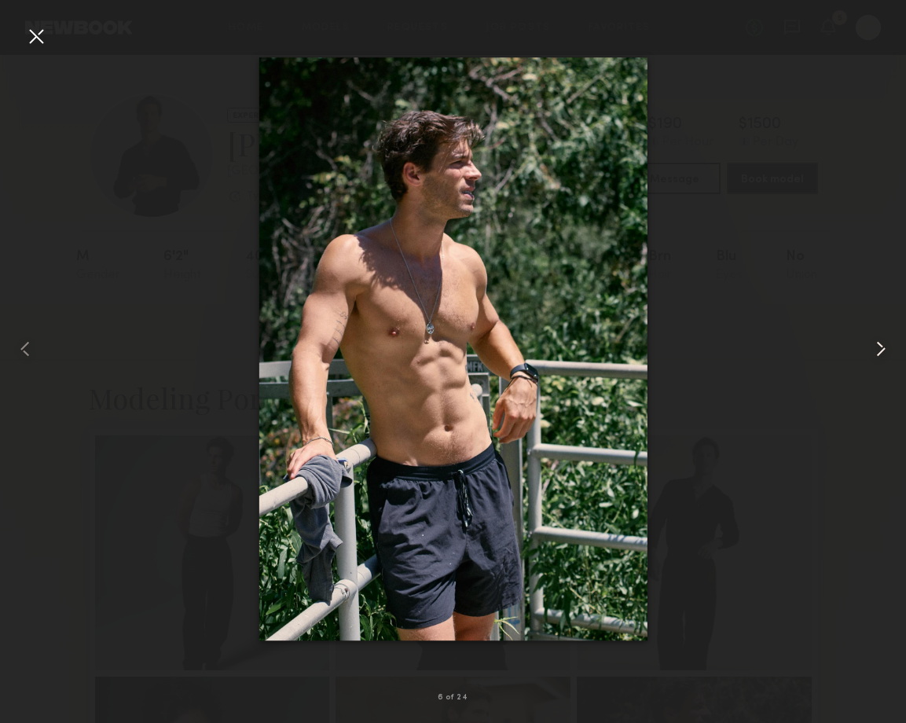
click at [877, 346] on common-icon at bounding box center [880, 348] width 25 height 25
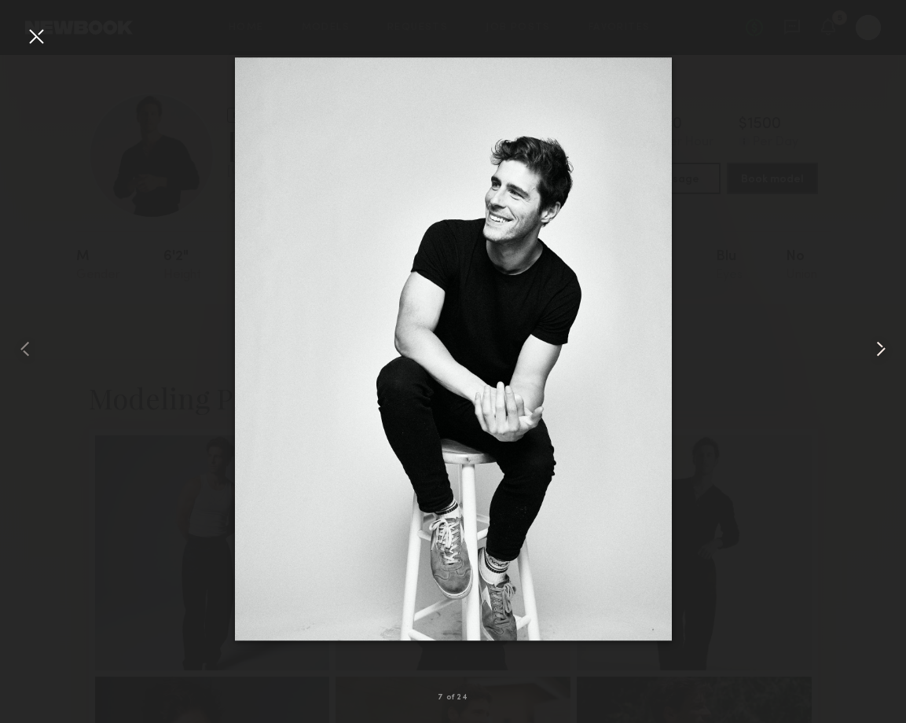
click at [877, 346] on common-icon at bounding box center [880, 348] width 25 height 25
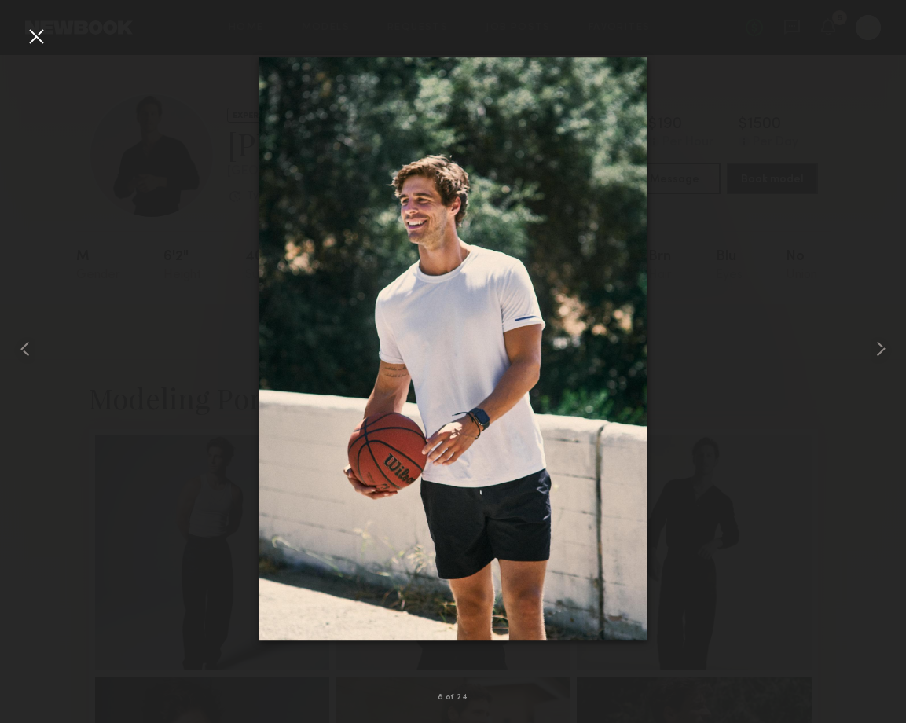
click at [31, 36] on div at bounding box center [36, 36] width 25 height 25
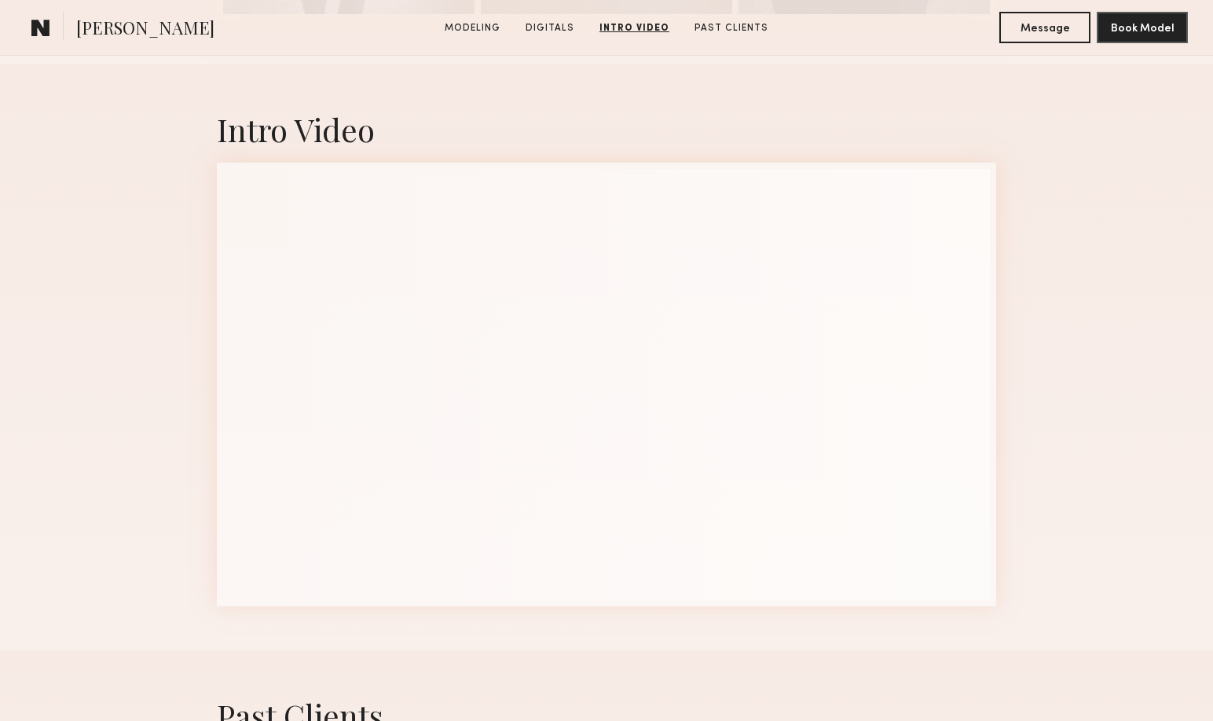
scroll to position [3168, 0]
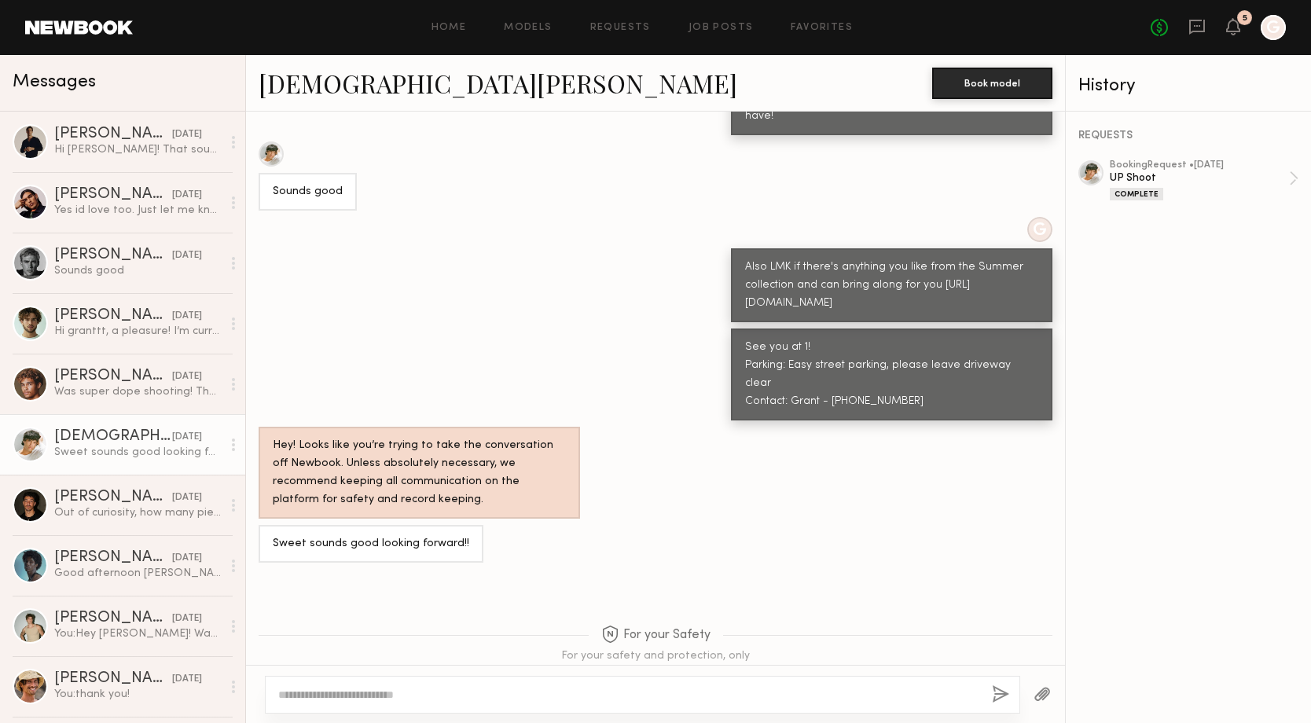
scroll to position [3440, 0]
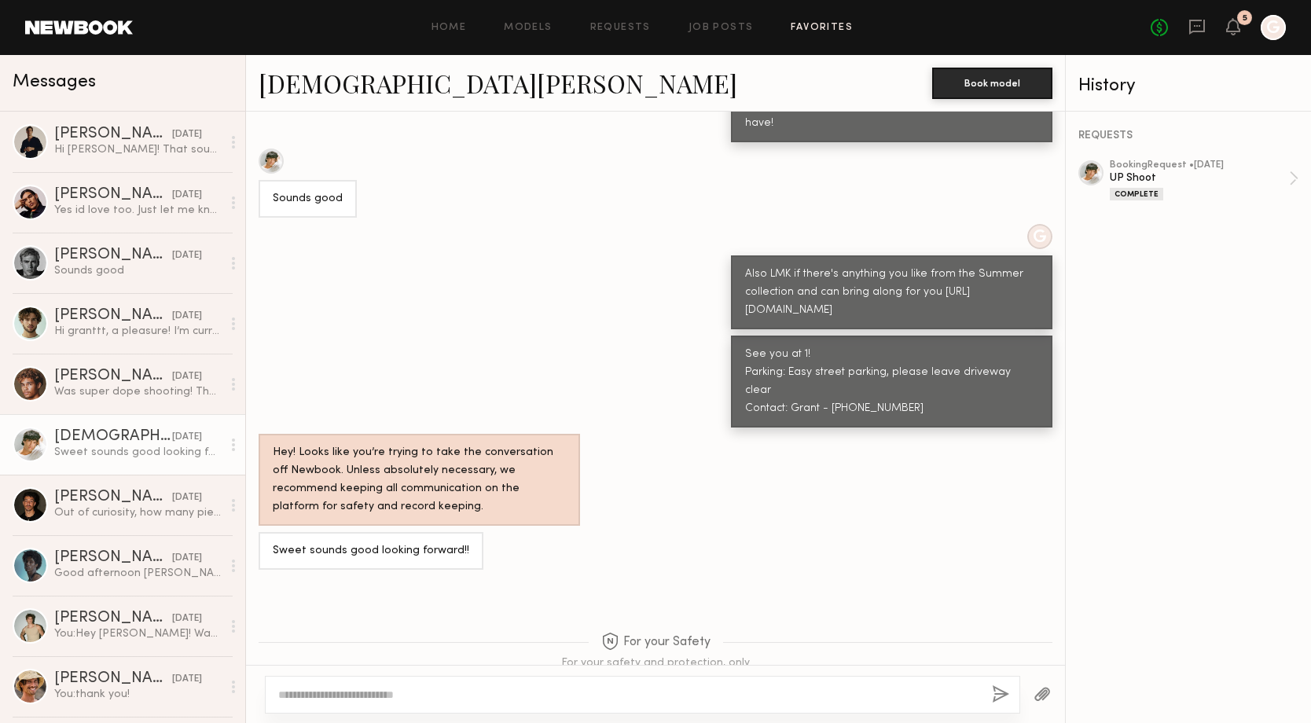
click at [812, 23] on link "Favorites" at bounding box center [822, 28] width 62 height 10
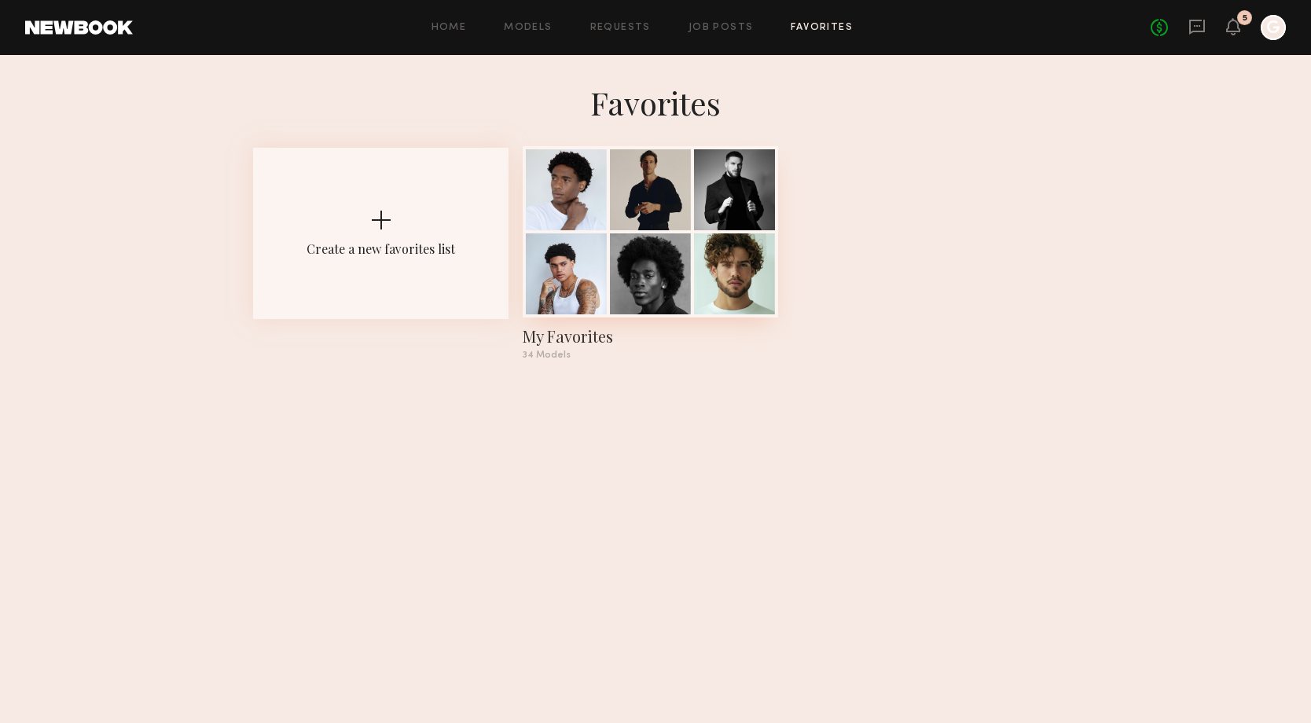
click at [669, 248] on div at bounding box center [650, 273] width 81 height 81
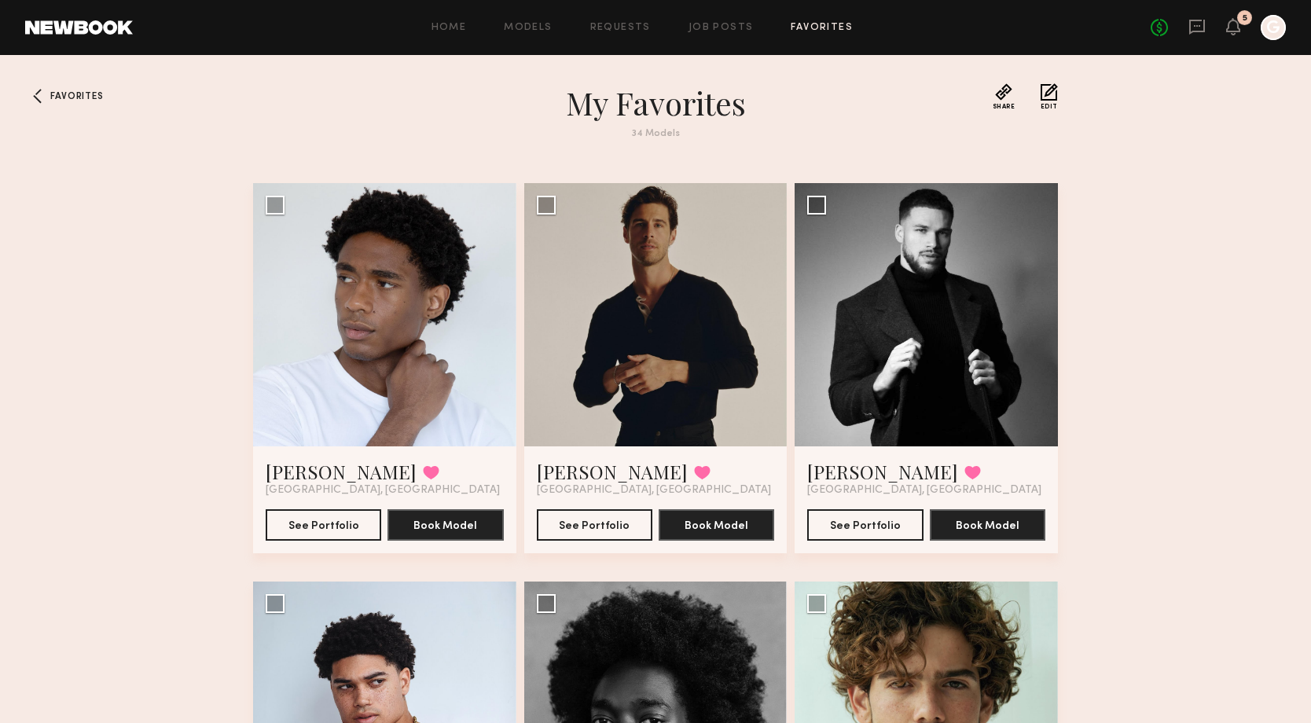
drag, startPoint x: 309, startPoint y: 360, endPoint x: 1071, endPoint y: 5, distance: 840.9
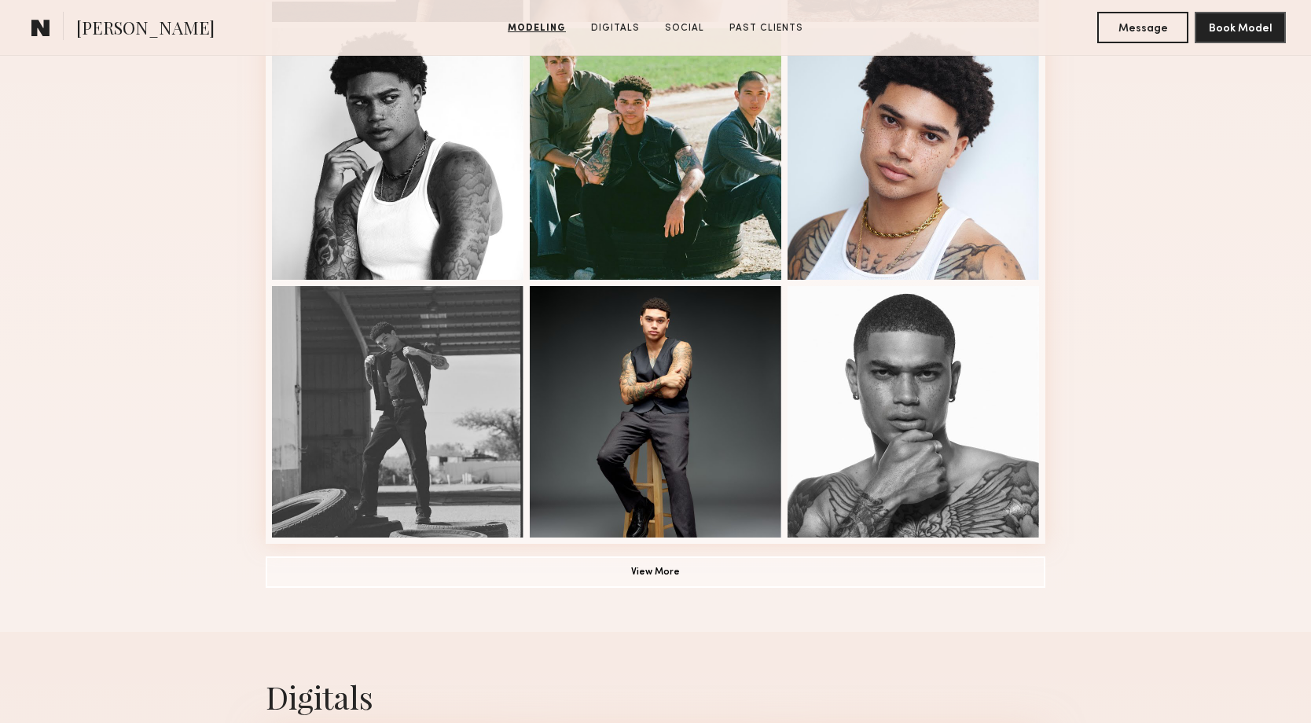
scroll to position [956, 0]
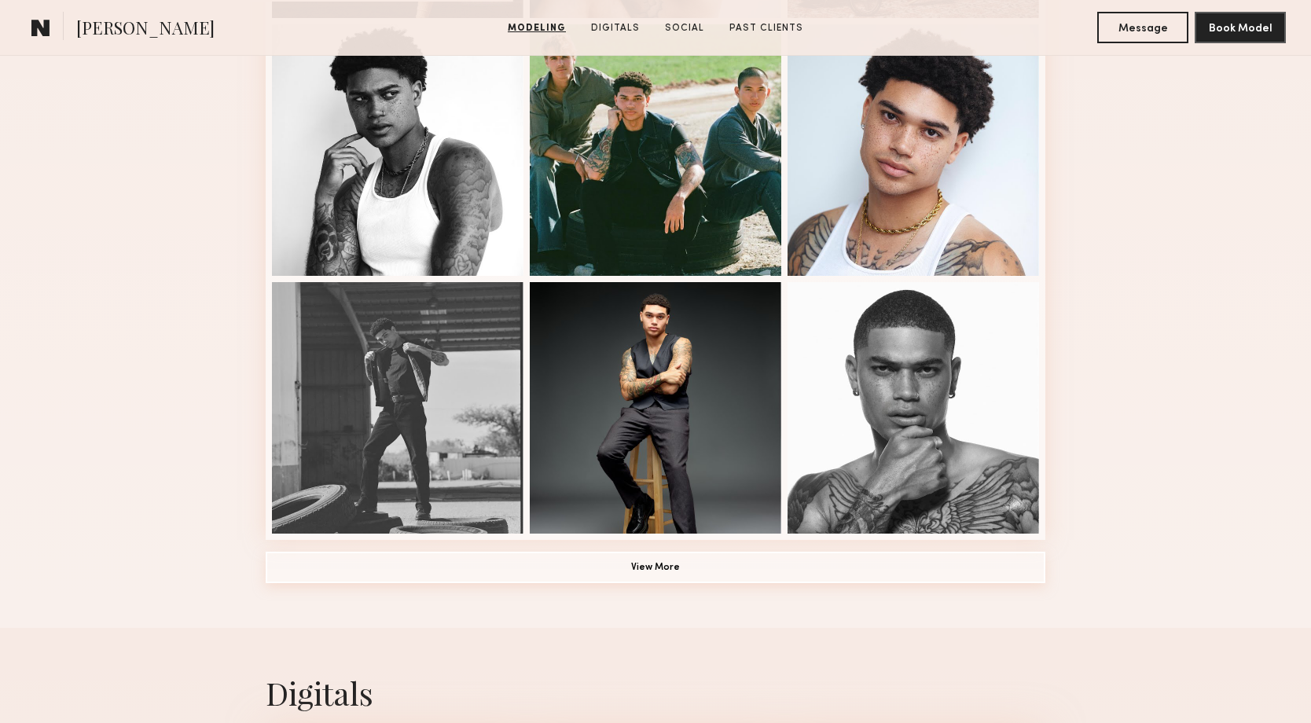
click at [902, 563] on button "View More" at bounding box center [656, 567] width 780 height 31
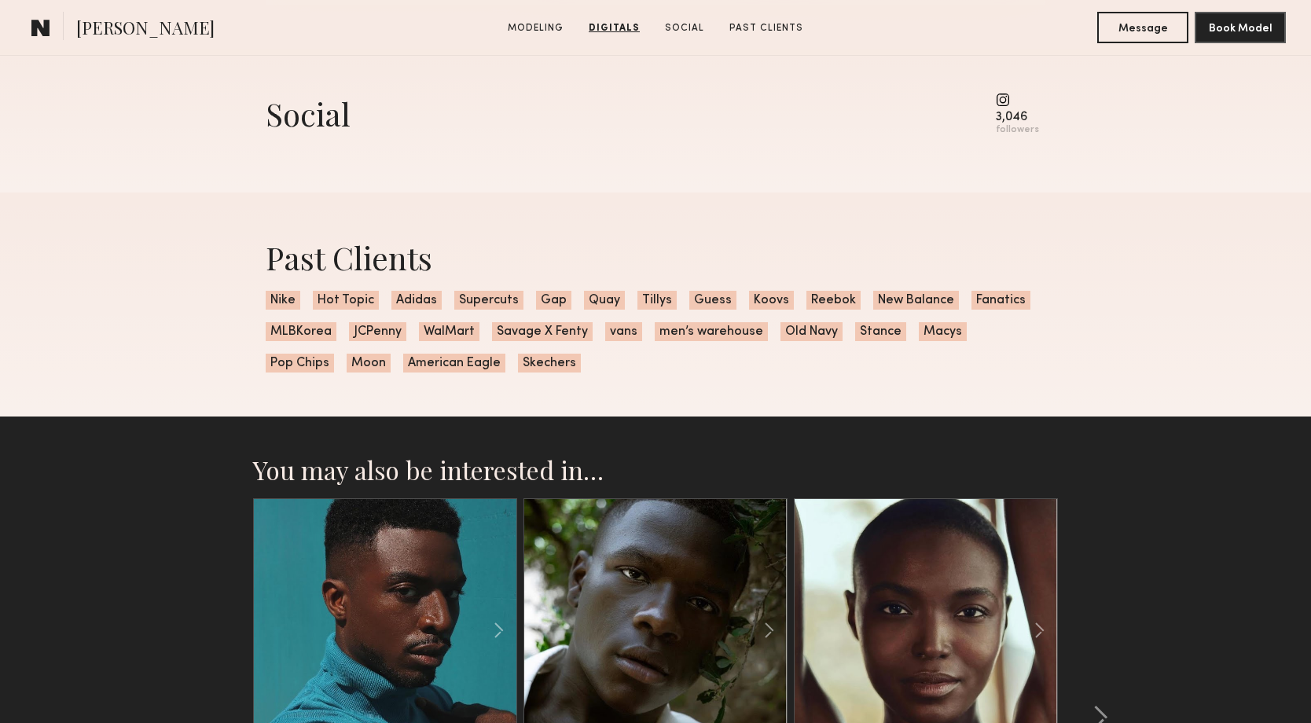
scroll to position [3515, 0]
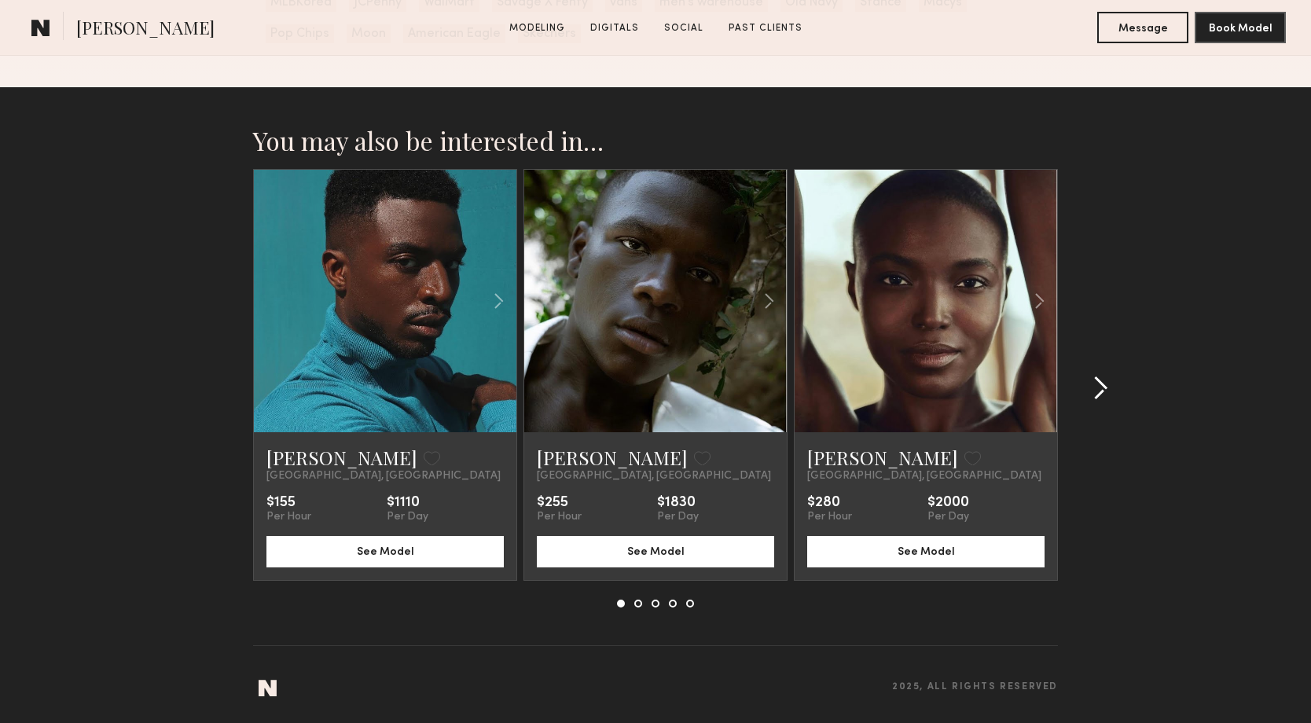
click at [1097, 374] on div at bounding box center [1095, 388] width 75 height 438
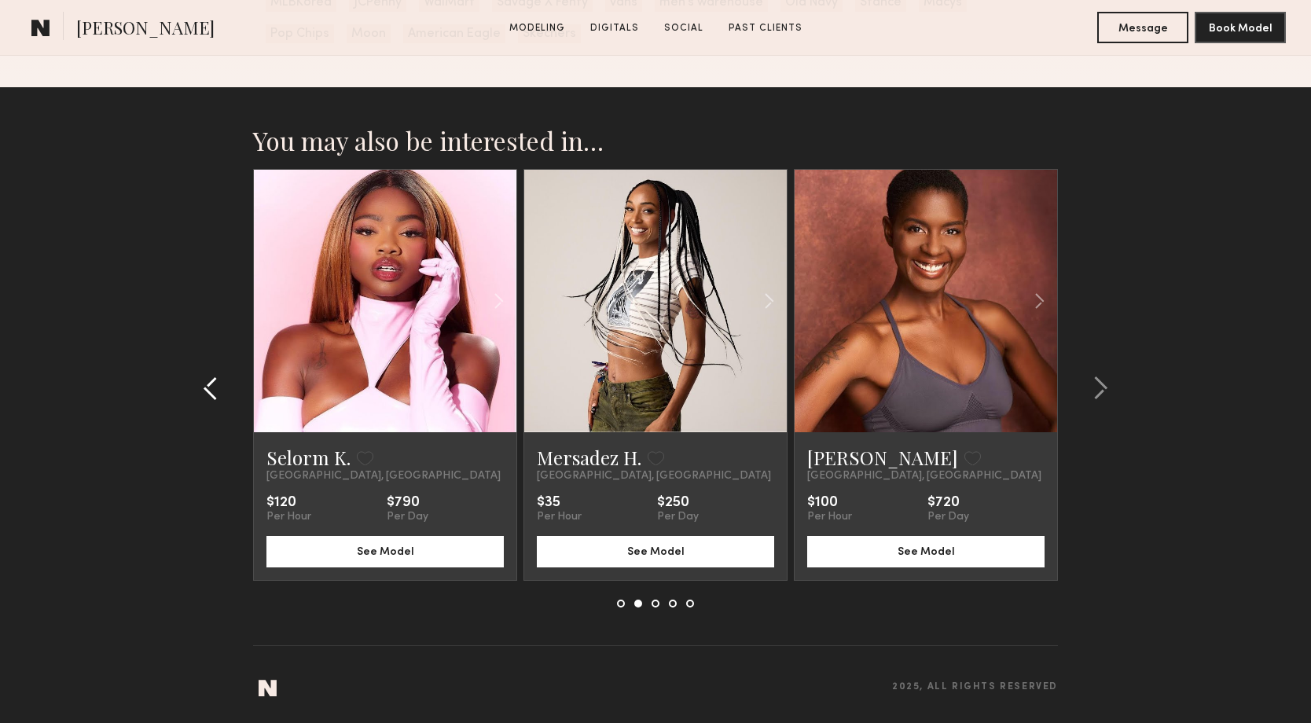
click at [207, 376] on common-icon at bounding box center [211, 388] width 16 height 25
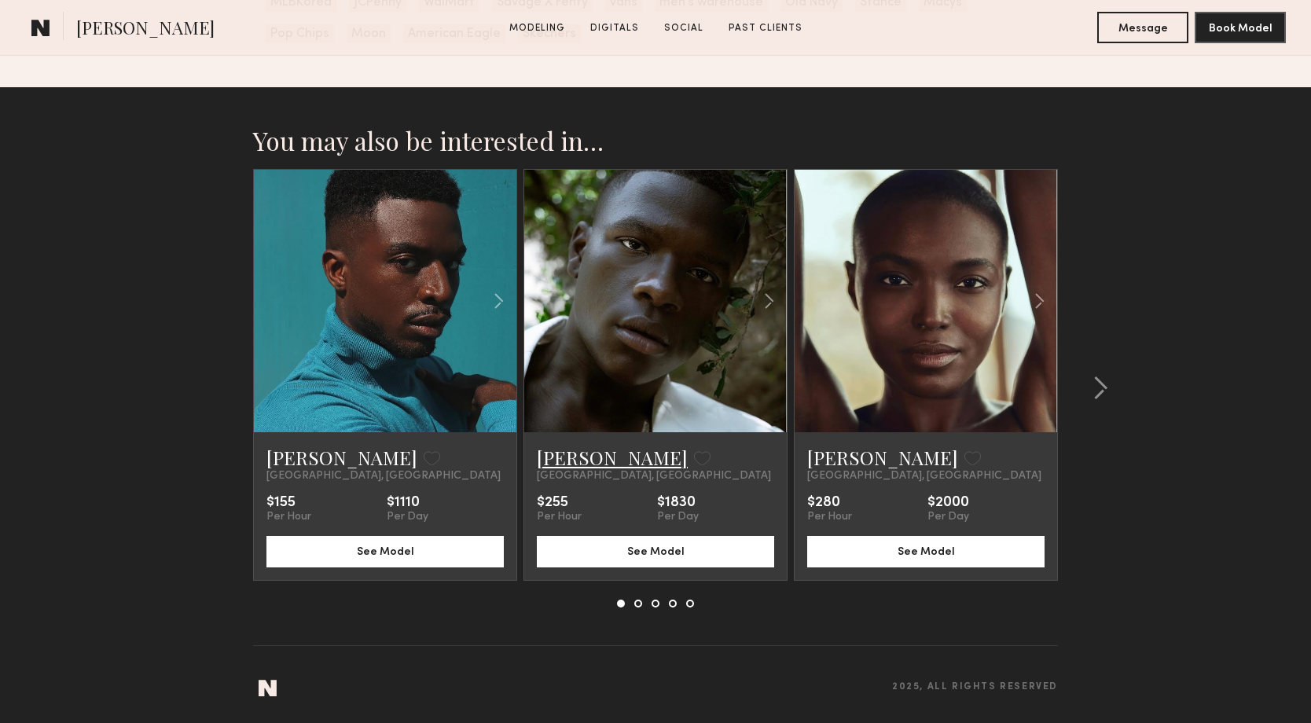
click at [592, 466] on link "Davonti D." at bounding box center [612, 457] width 151 height 25
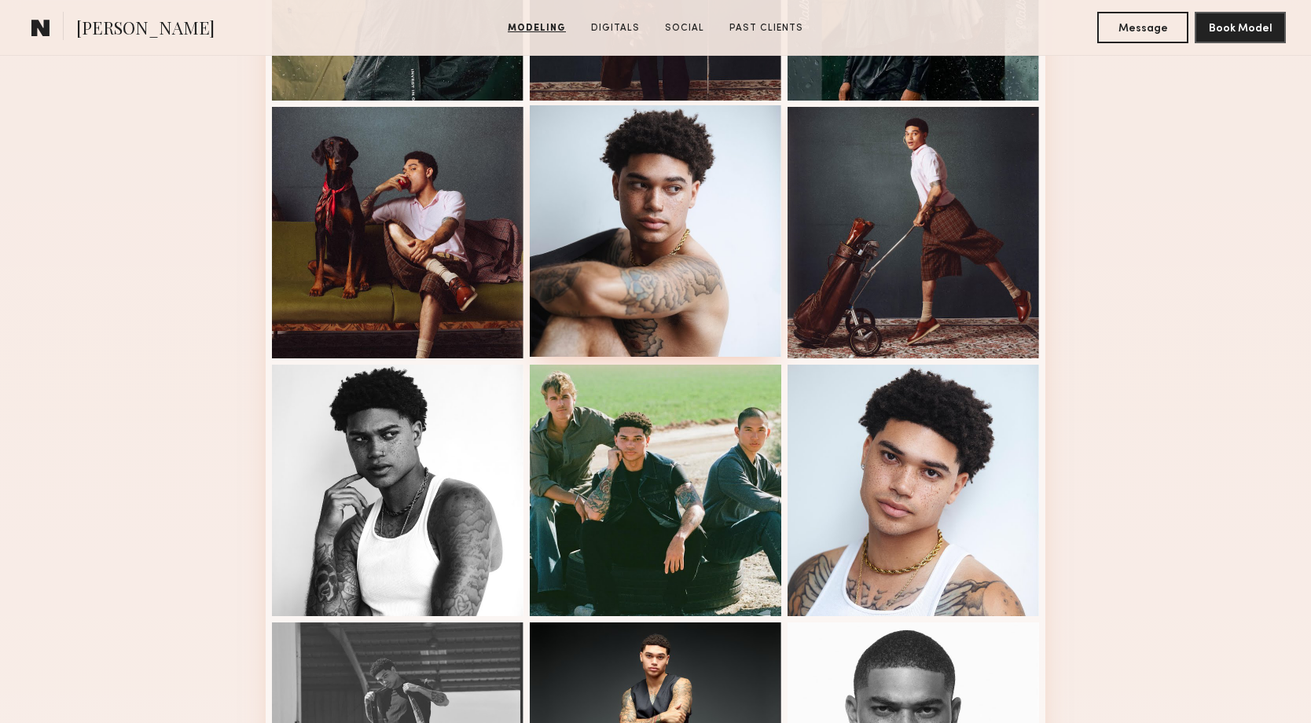
scroll to position [0, 0]
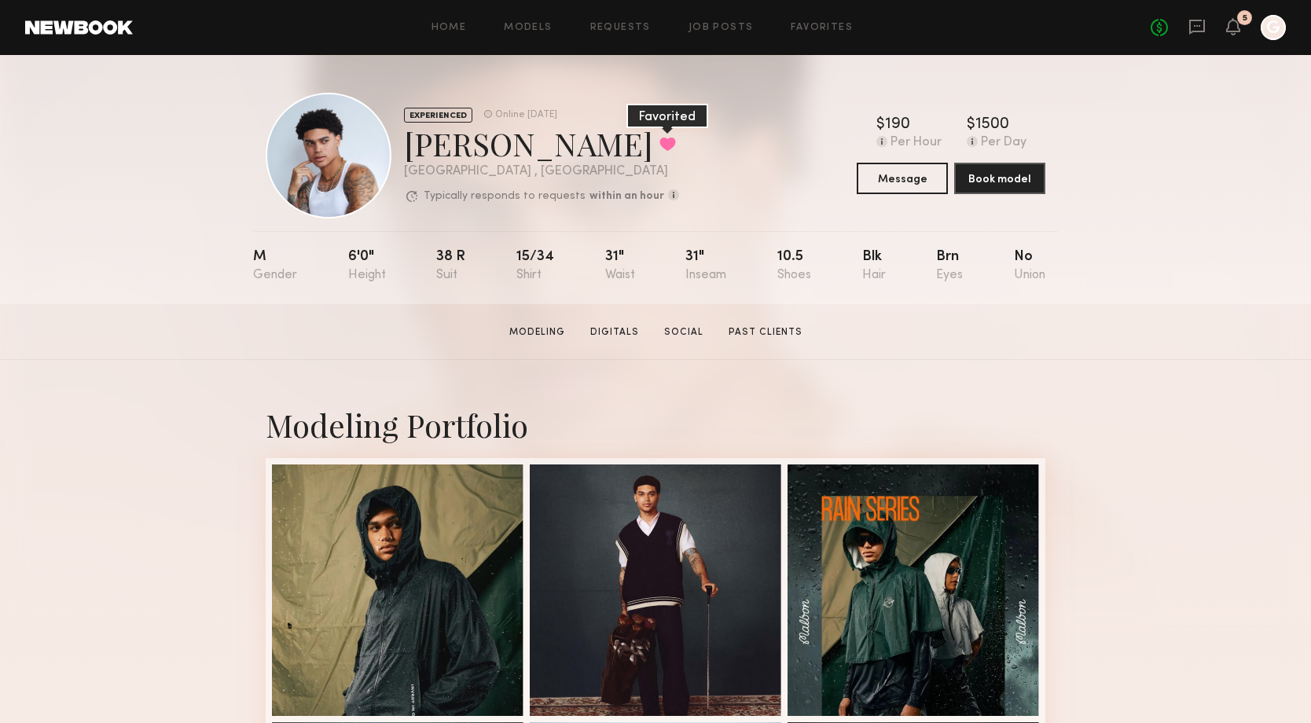
click at [659, 138] on button at bounding box center [667, 144] width 17 height 14
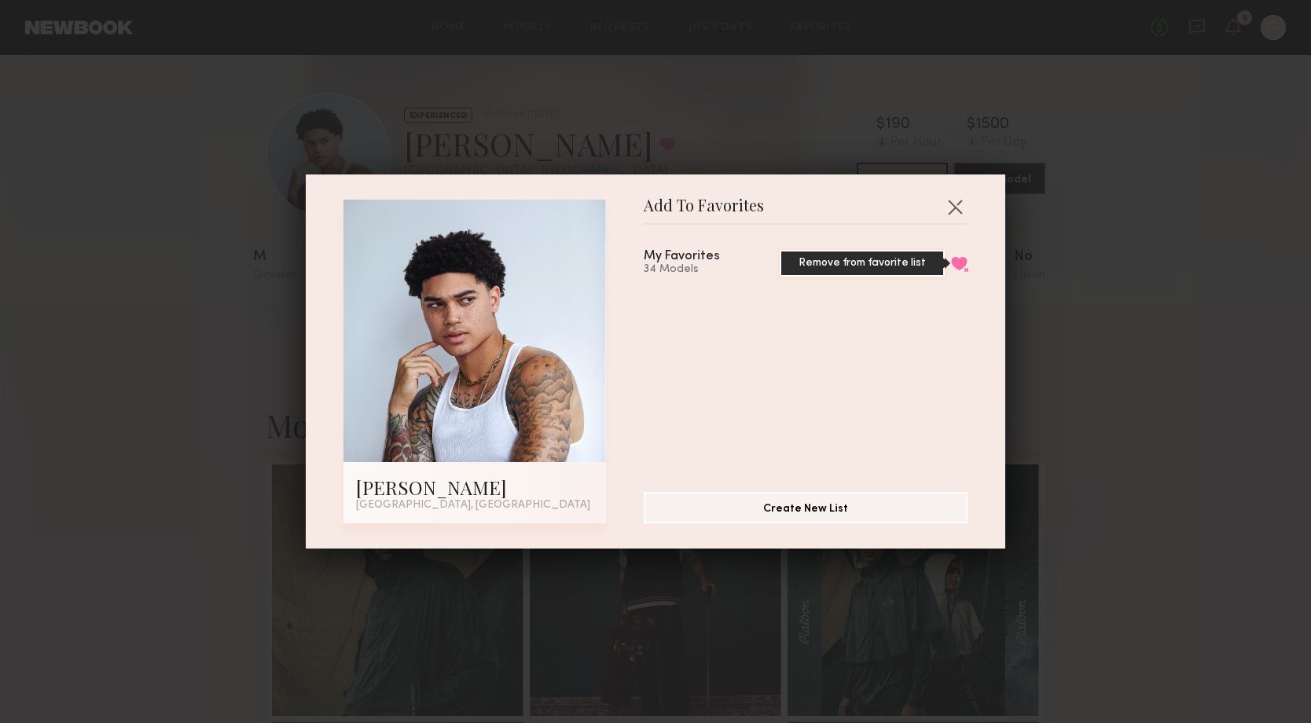
click at [953, 261] on button "Remove from favorite list" at bounding box center [959, 263] width 17 height 14
click at [960, 208] on button "button" at bounding box center [954, 206] width 25 height 25
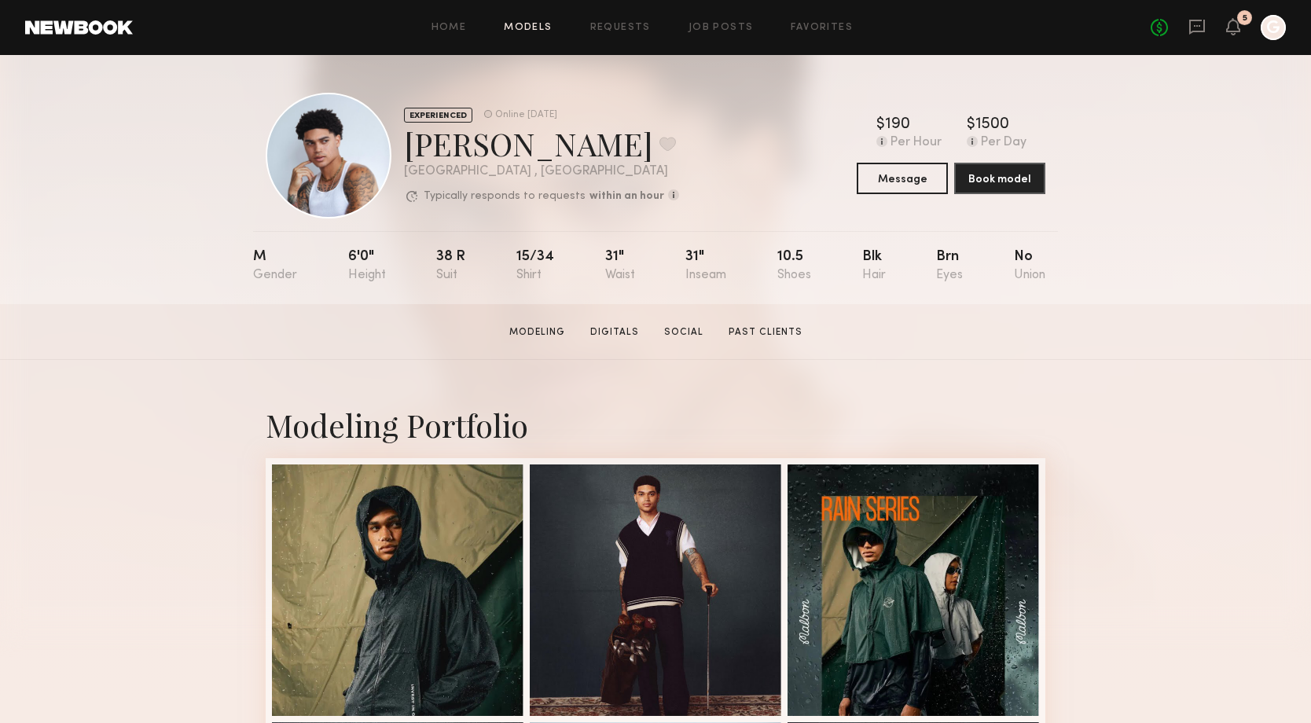
click at [549, 30] on link "Models" at bounding box center [528, 28] width 48 height 10
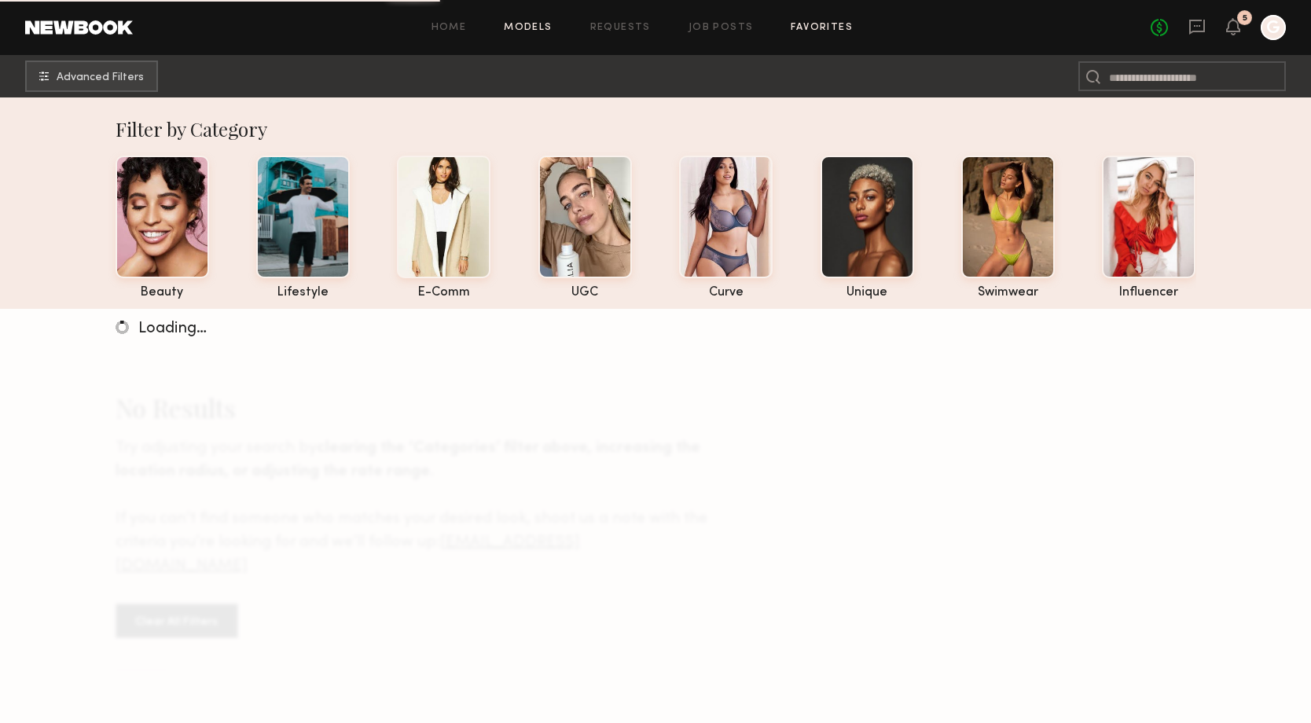
click at [797, 28] on link "Favorites" at bounding box center [822, 28] width 62 height 10
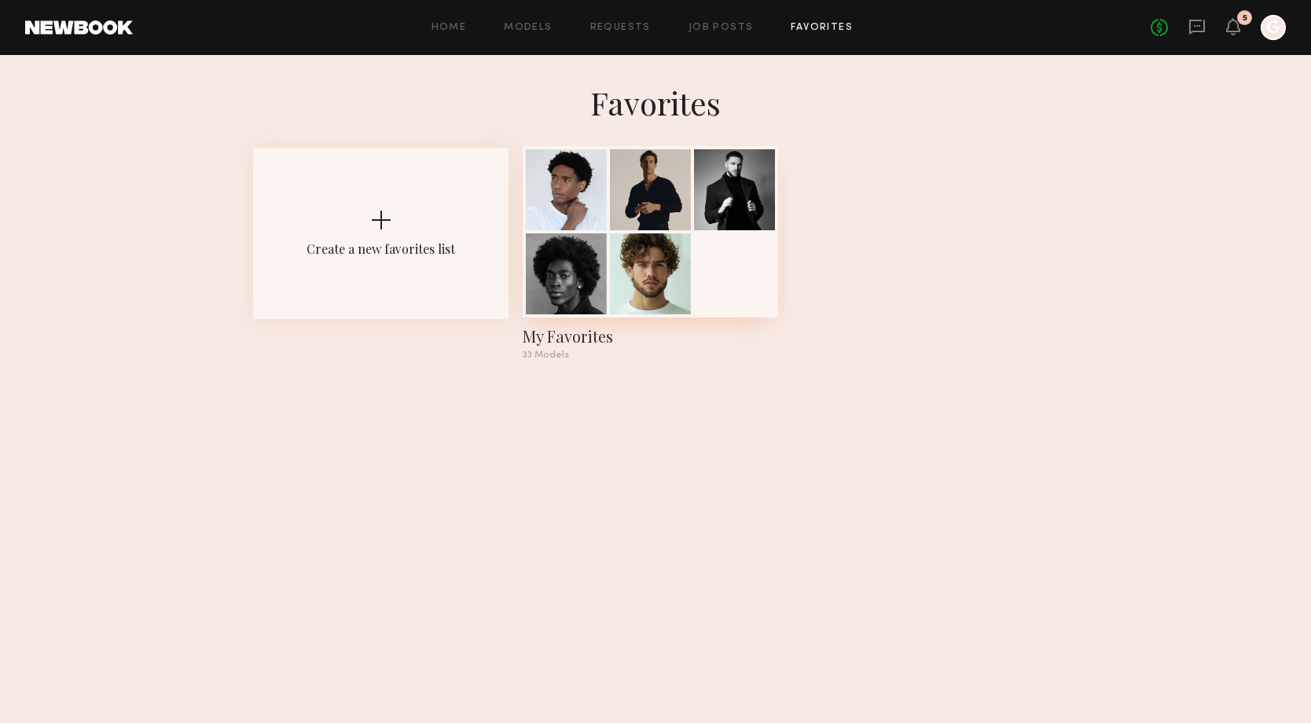
click at [651, 268] on div at bounding box center [650, 273] width 81 height 81
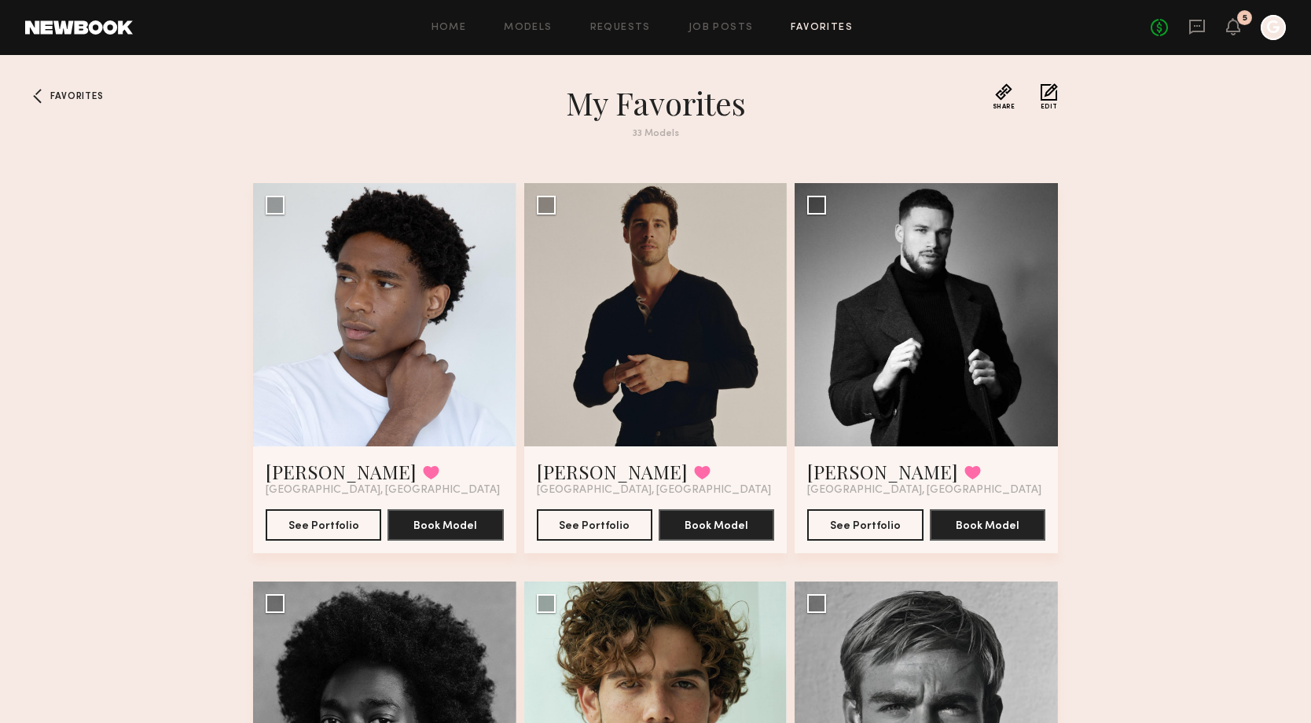
click at [1247, 34] on div "No fees up to $5,000 5 G" at bounding box center [1217, 27] width 135 height 25
click at [1238, 31] on icon at bounding box center [1233, 25] width 13 height 11
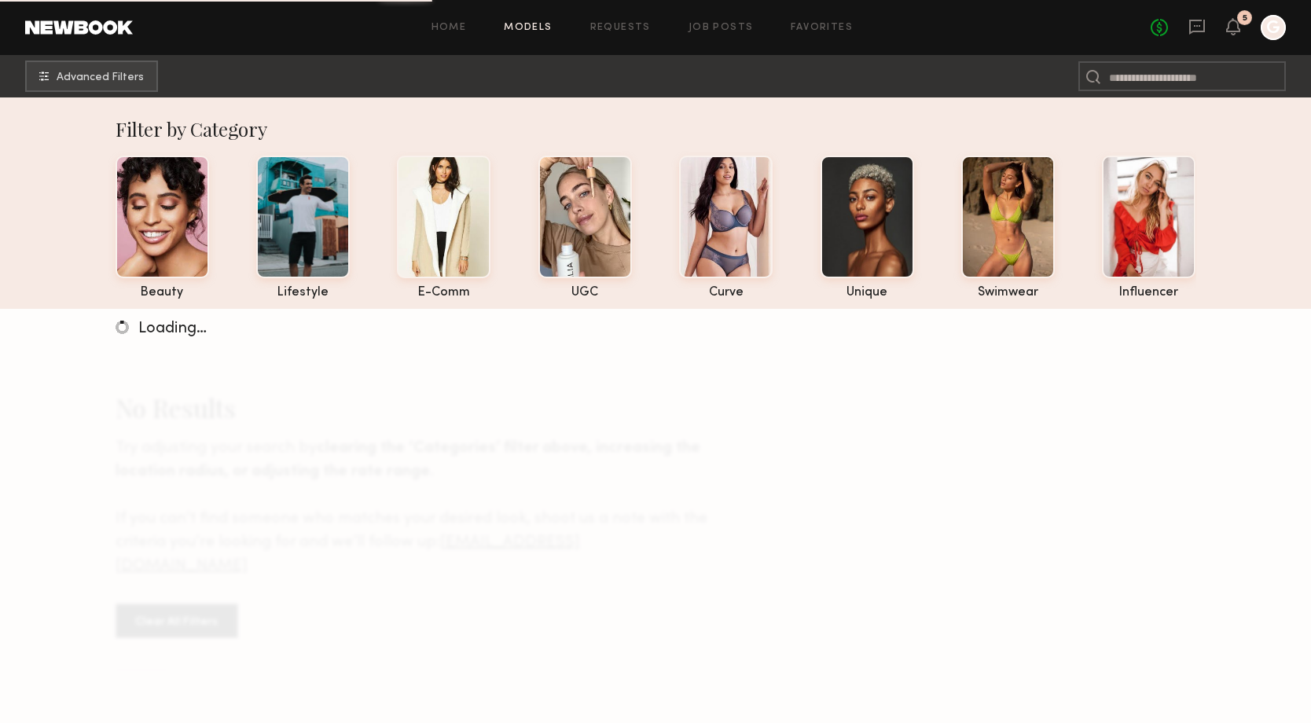
click at [649, 18] on div "Home Models Requests Job Posts Favorites Sign Out No fees up to $5,000 5 G" at bounding box center [709, 27] width 1153 height 25
click at [791, 48] on header "Home Models Requests Job Posts Favorites Sign Out No fees up to $5,000 5 G" at bounding box center [655, 27] width 1311 height 55
click at [822, 31] on link "Favorites" at bounding box center [822, 28] width 62 height 10
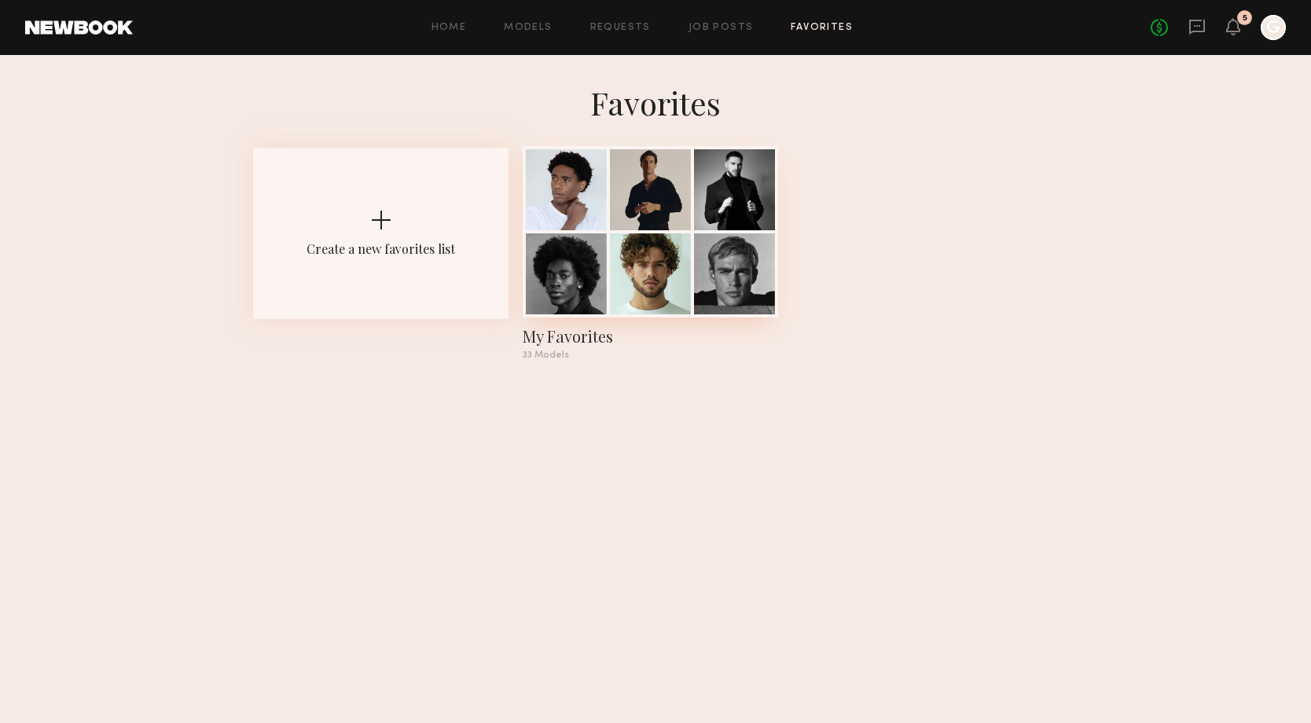
click at [684, 216] on div at bounding box center [650, 189] width 81 height 81
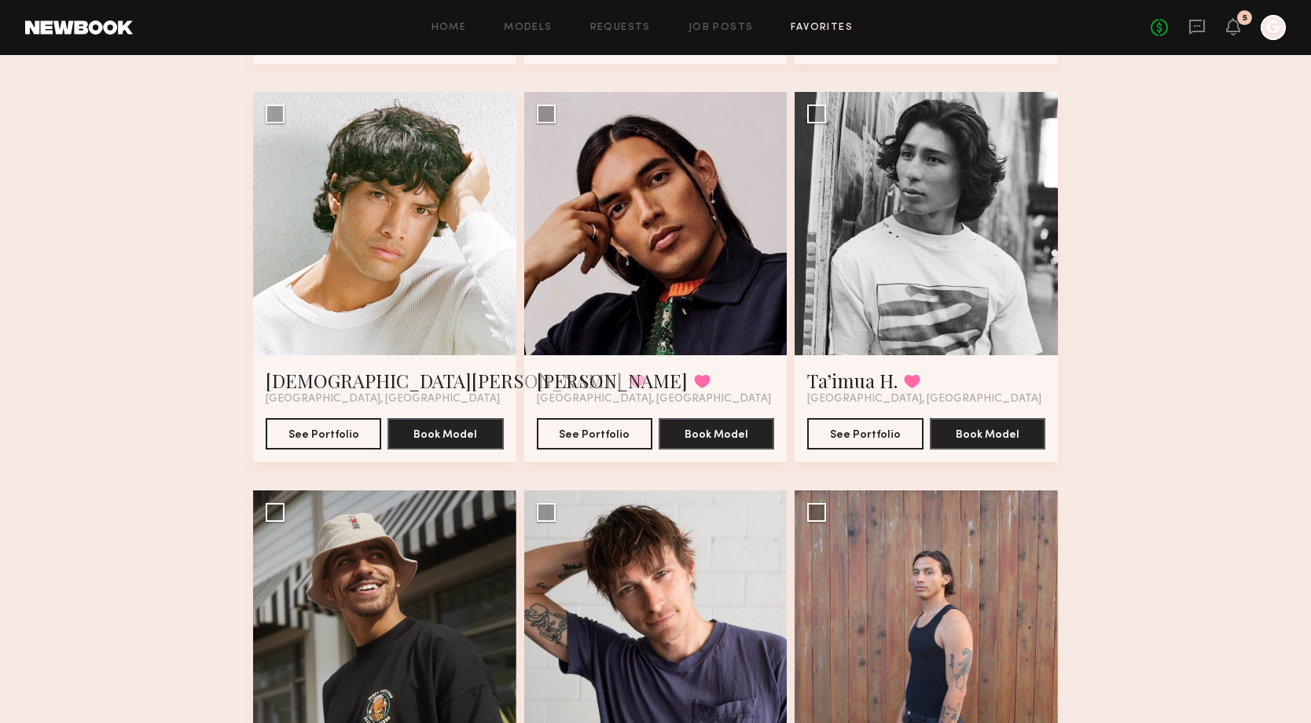
scroll to position [3864, 0]
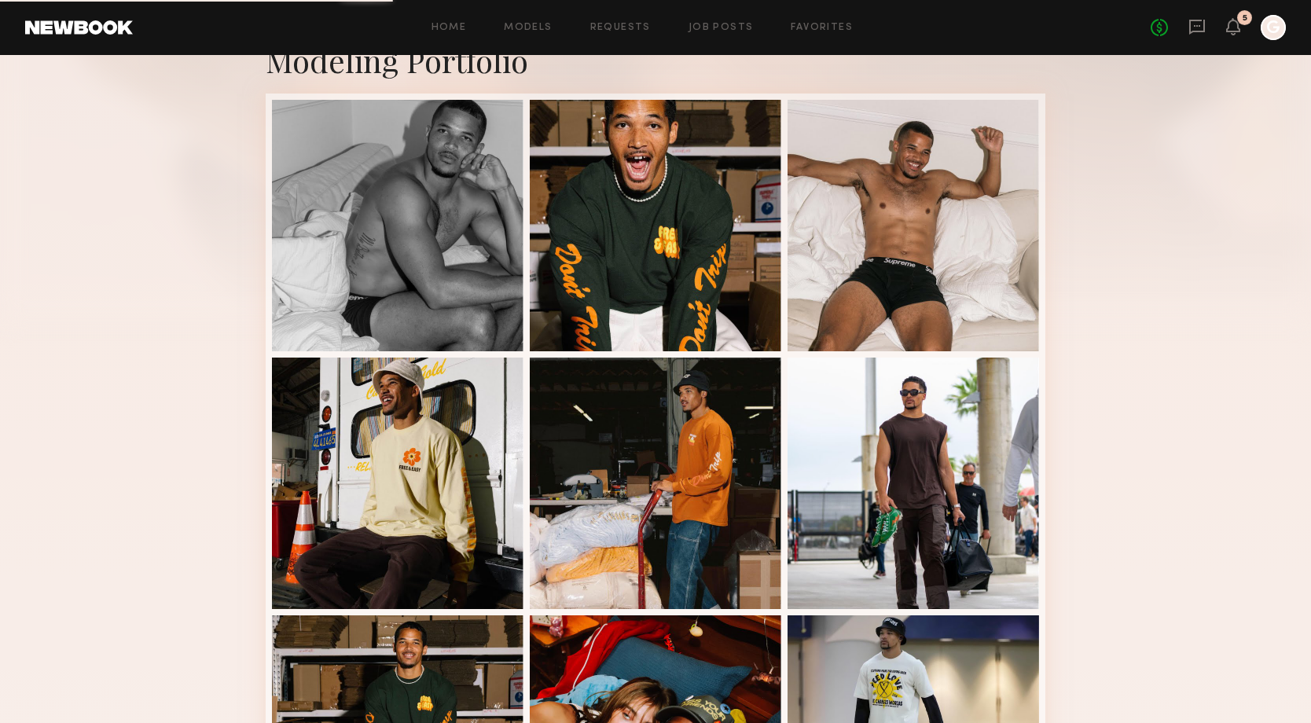
scroll to position [875, 0]
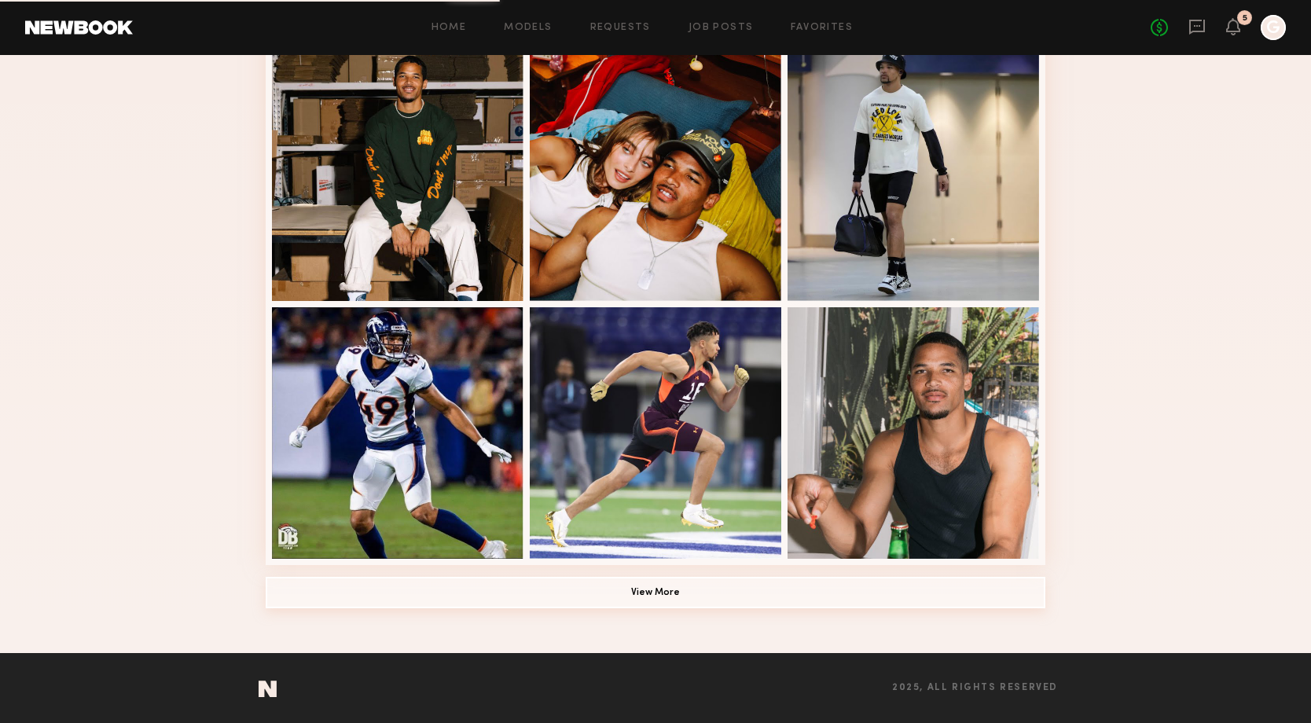
click at [947, 592] on button "View More" at bounding box center [656, 592] width 780 height 31
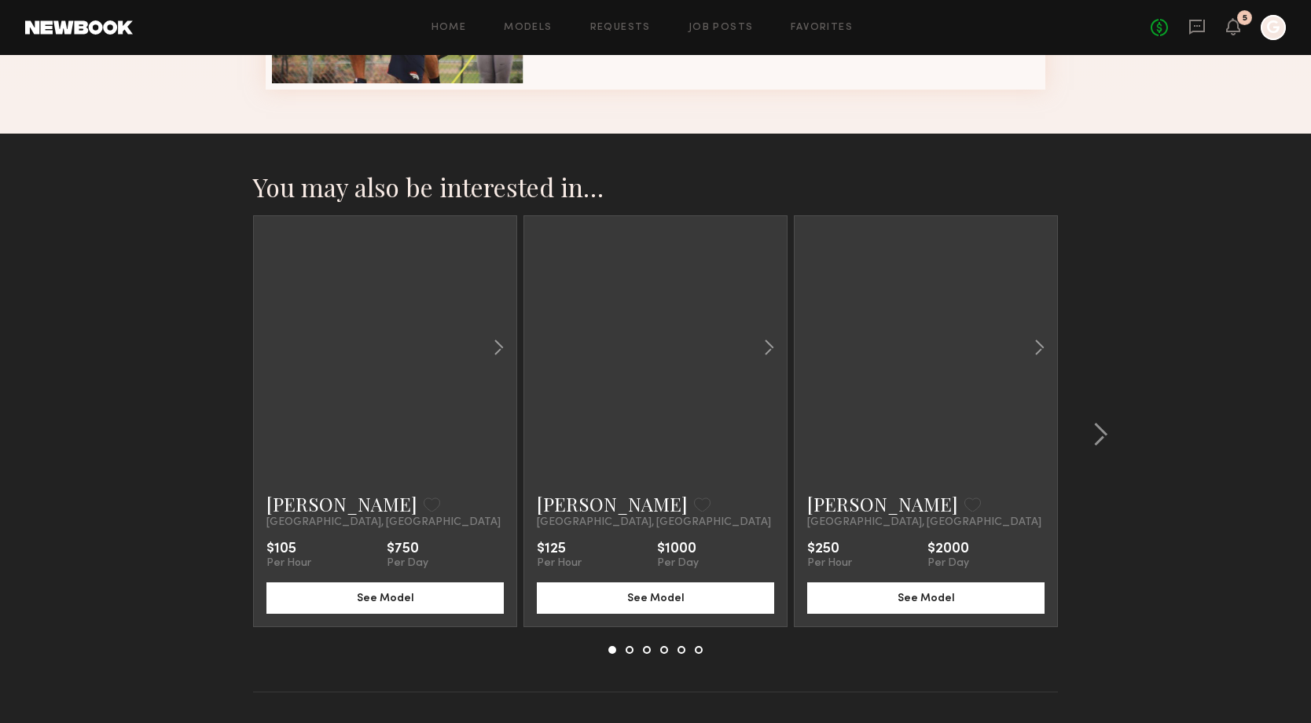
scroll to position [1653, 0]
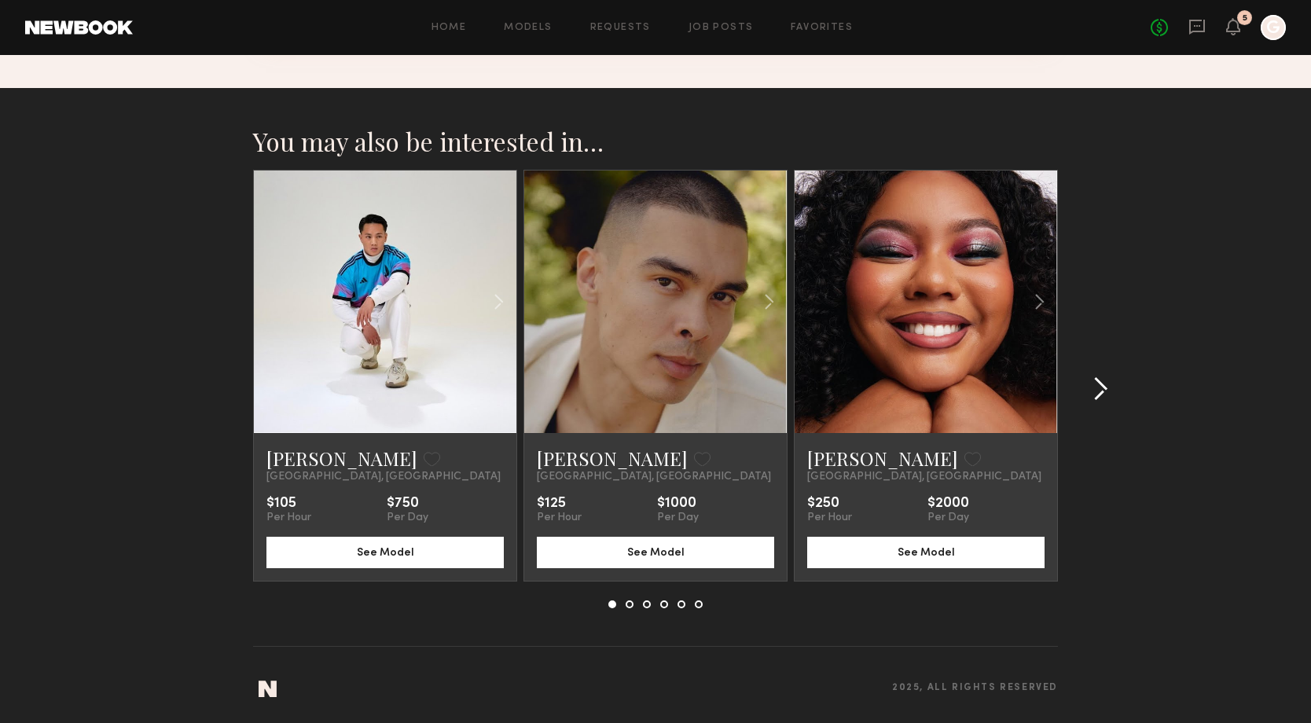
click at [1100, 389] on common-icon at bounding box center [1100, 388] width 16 height 25
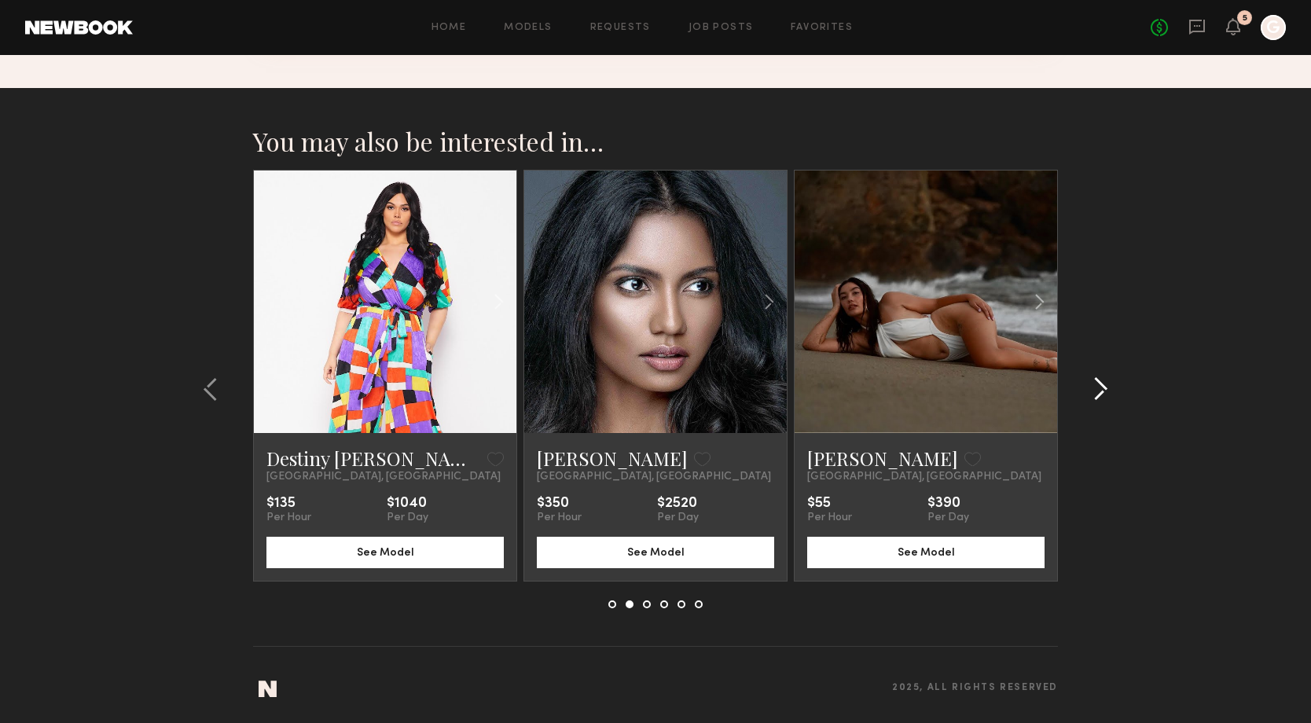
click at [1100, 389] on common-icon at bounding box center [1100, 388] width 16 height 25
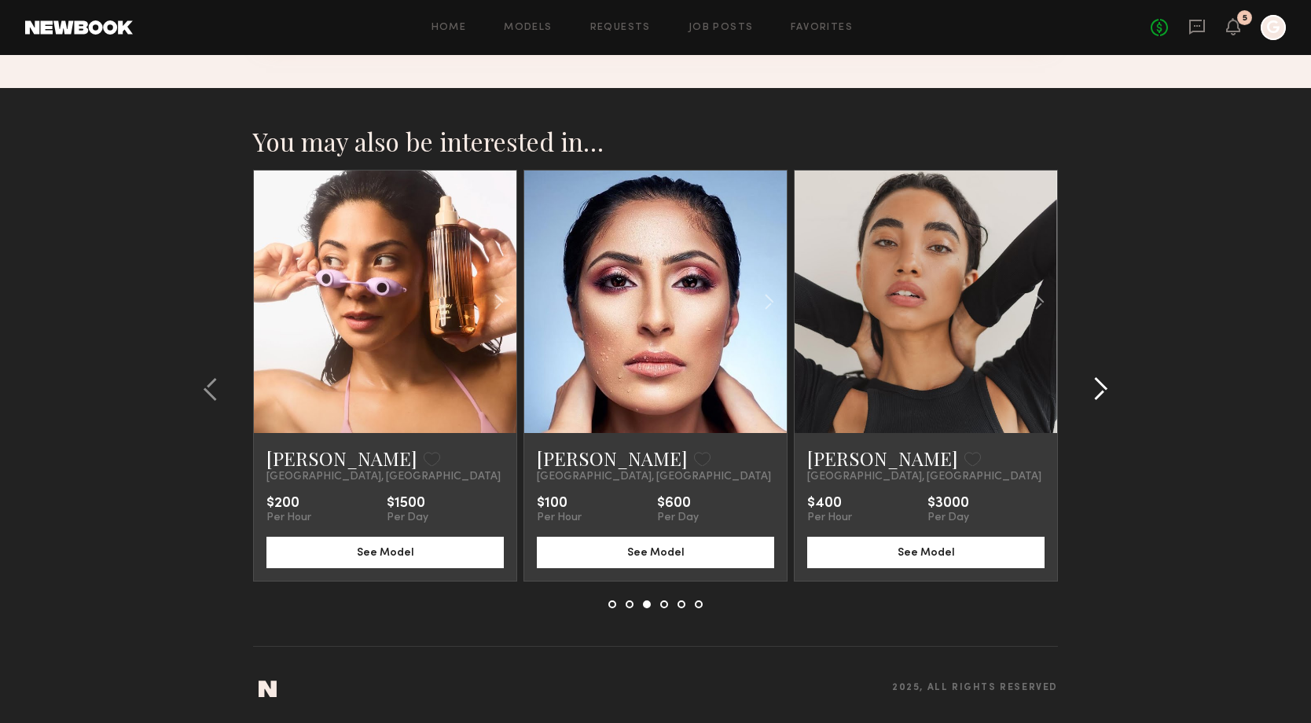
click at [1100, 389] on common-icon at bounding box center [1100, 388] width 16 height 25
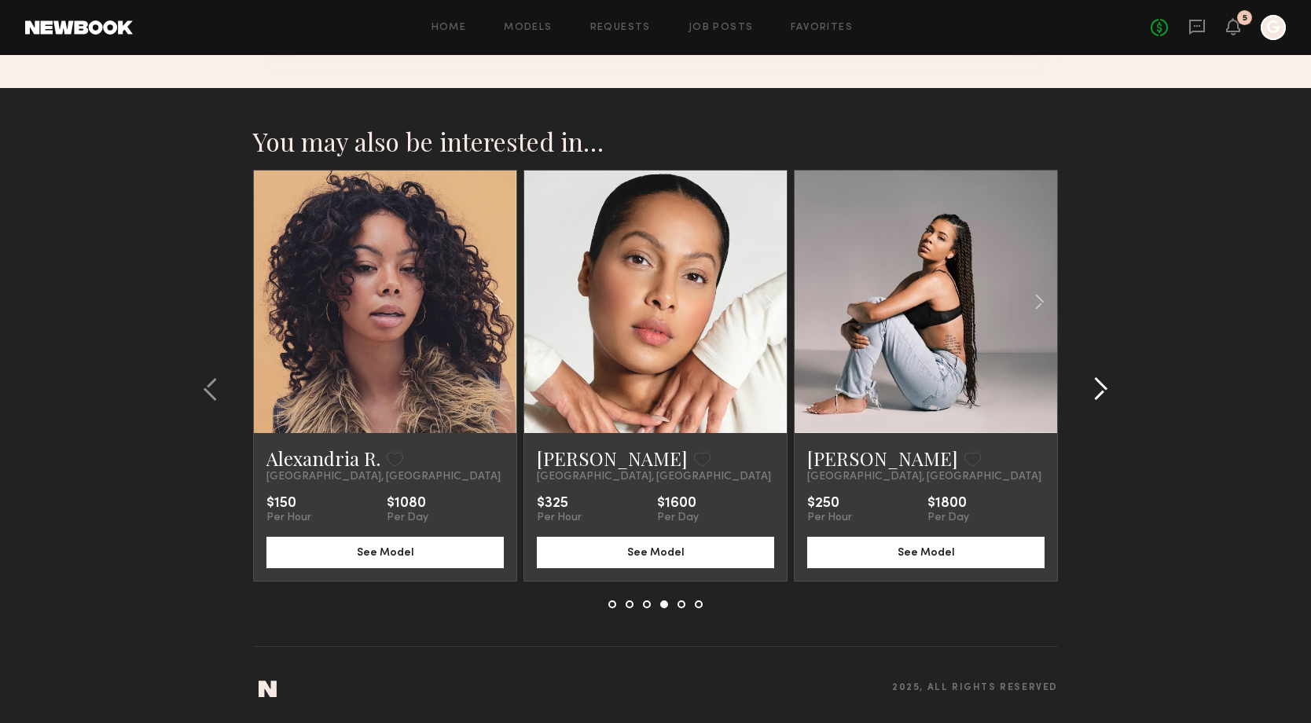
click at [1100, 389] on common-icon at bounding box center [1100, 388] width 16 height 25
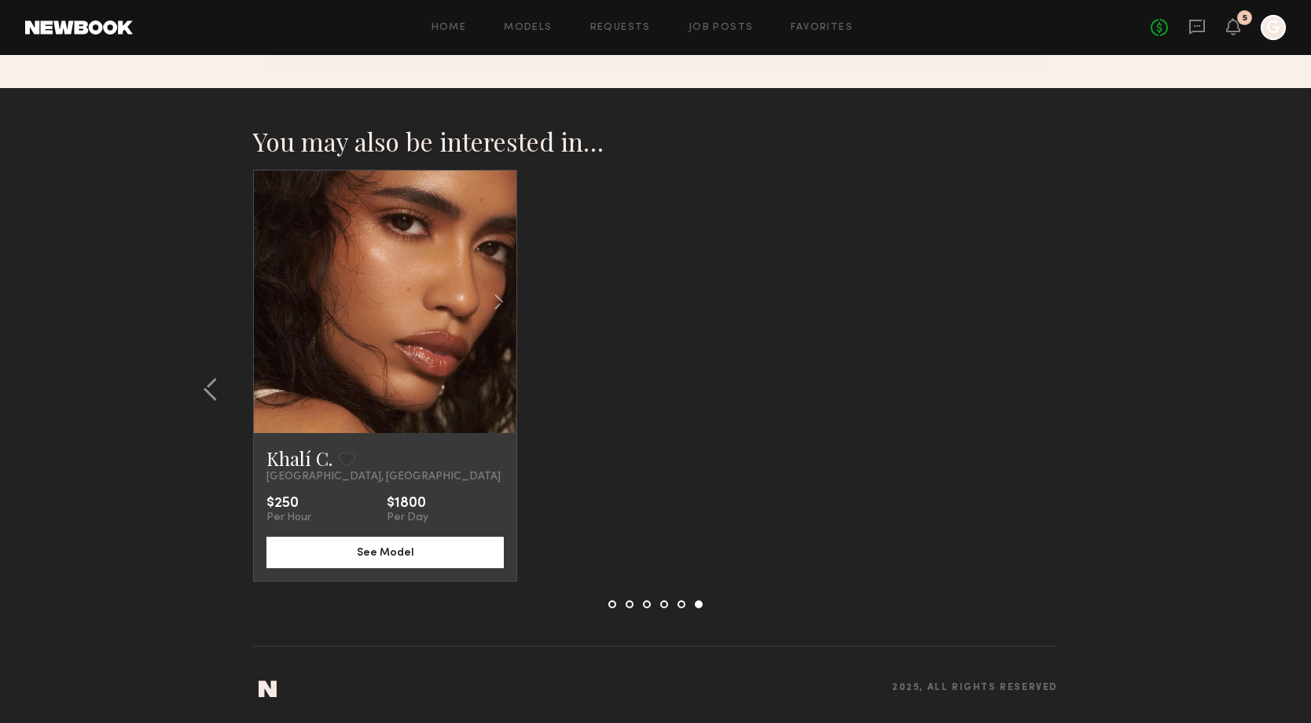
click at [1100, 389] on section "You may also be interested in… [PERSON_NAME] Favorite [GEOGRAPHIC_DATA], [GEOGR…" at bounding box center [655, 406] width 1311 height 636
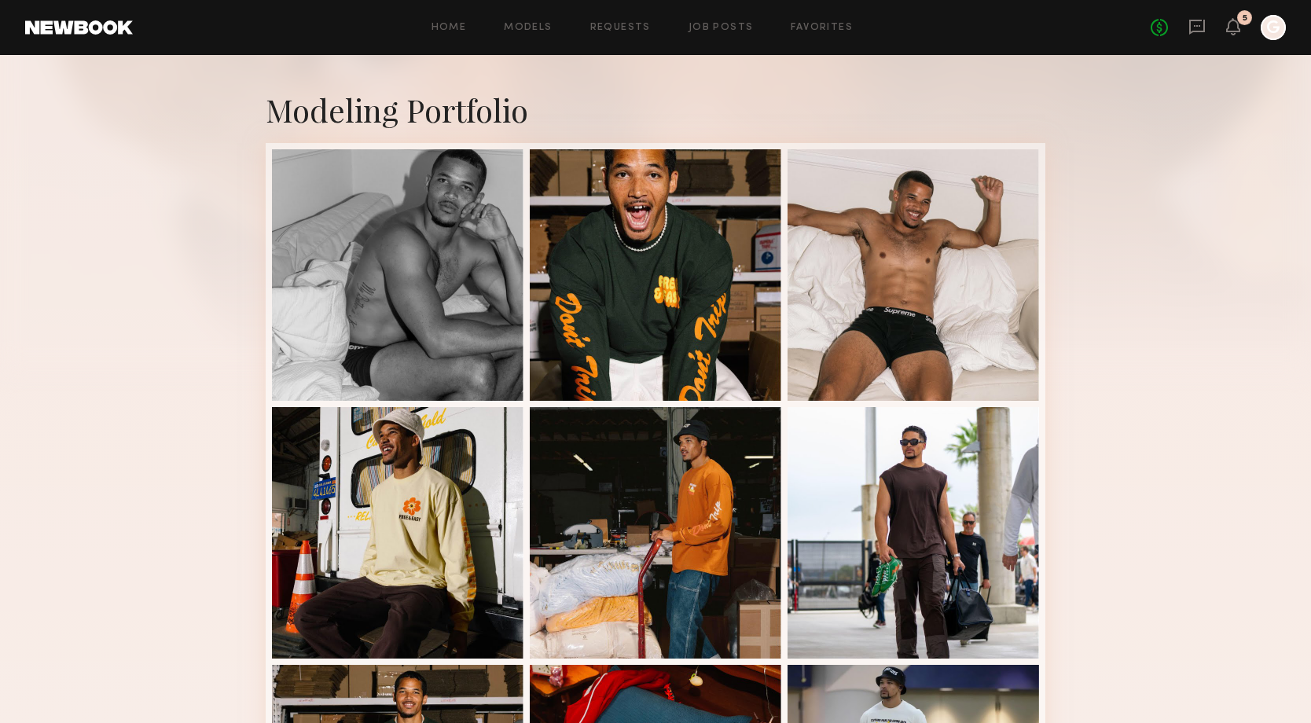
scroll to position [0, 0]
